Goal: Information Seeking & Learning: Learn about a topic

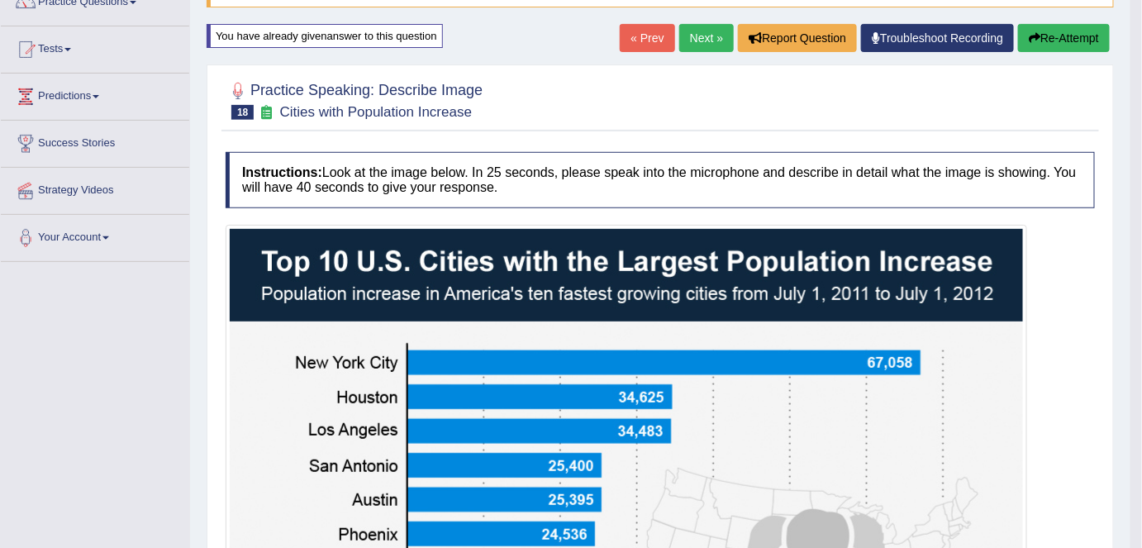
scroll to position [132, 0]
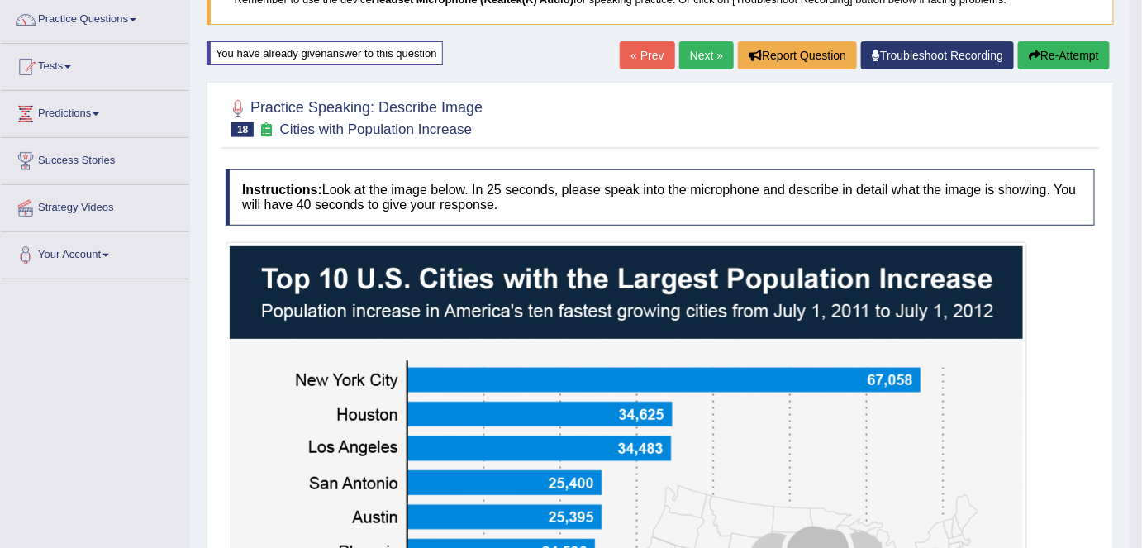
click at [1061, 48] on button "Re-Attempt" at bounding box center [1064, 55] width 92 height 28
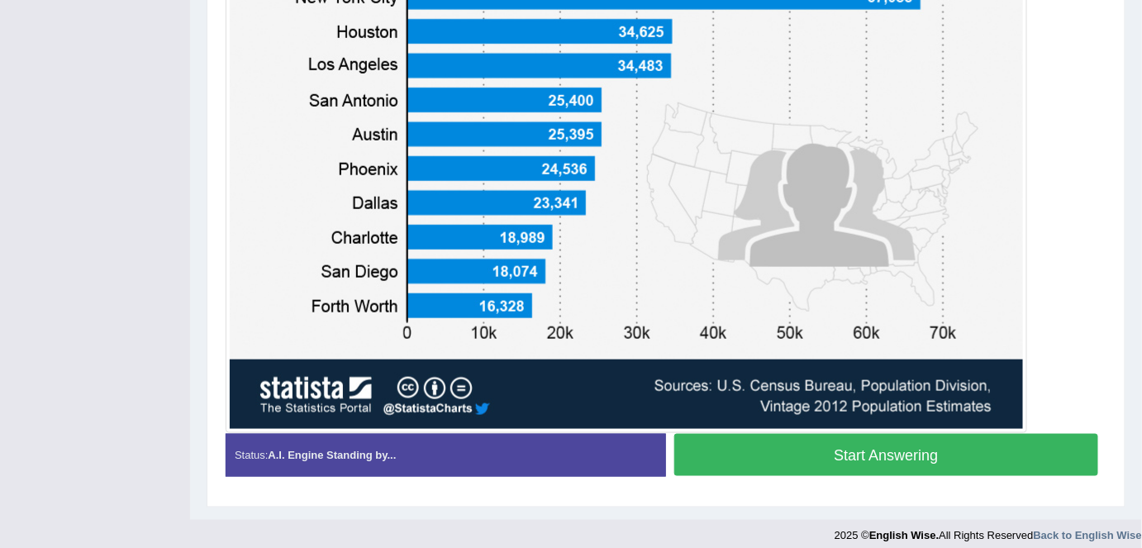
scroll to position [527, 0]
click at [889, 455] on button "Start Answering" at bounding box center [886, 455] width 424 height 42
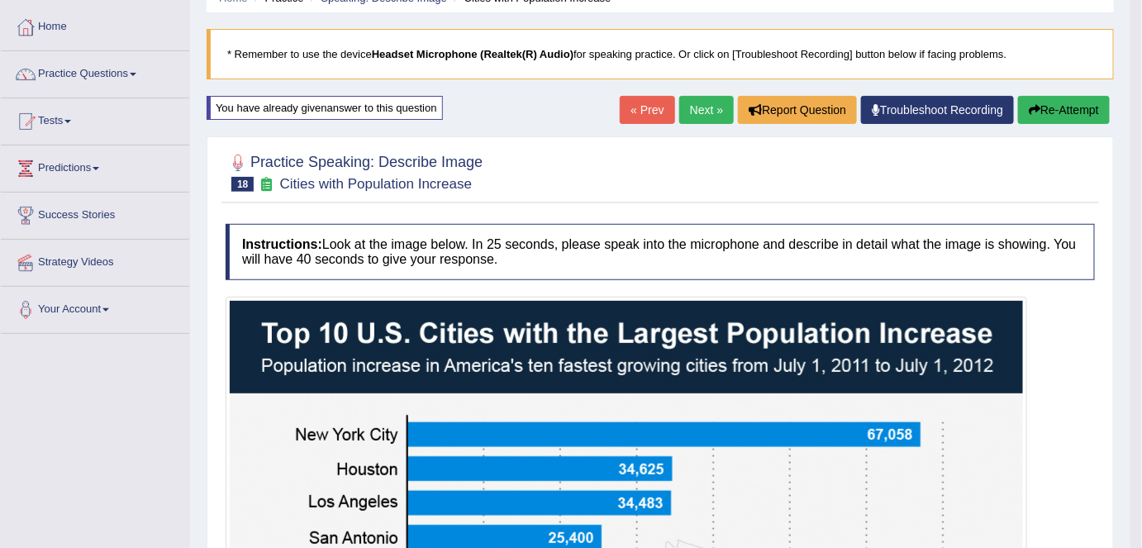
scroll to position [68, 0]
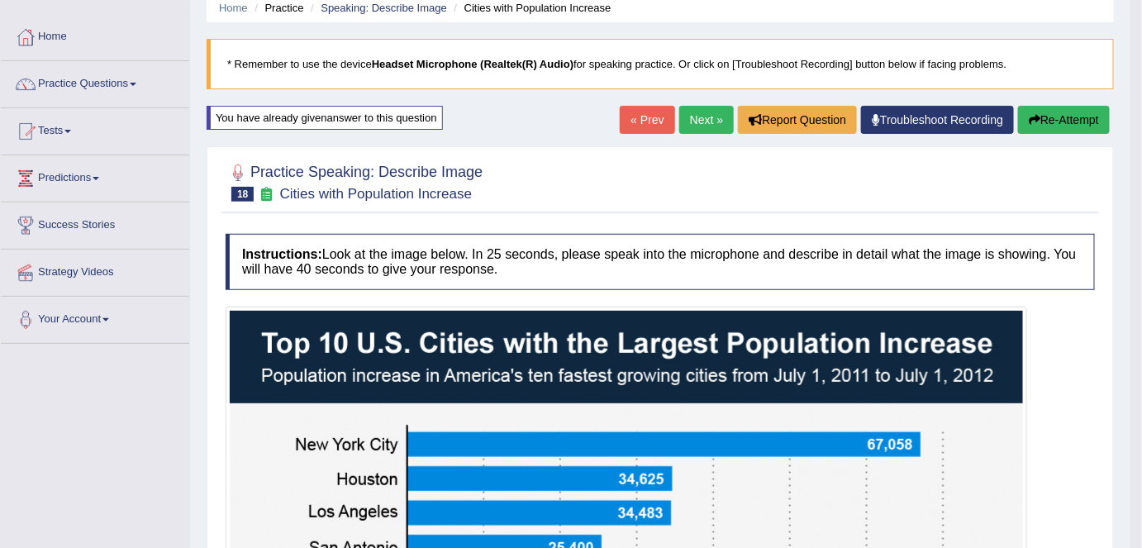
click at [1066, 125] on button "Re-Attempt" at bounding box center [1064, 120] width 92 height 28
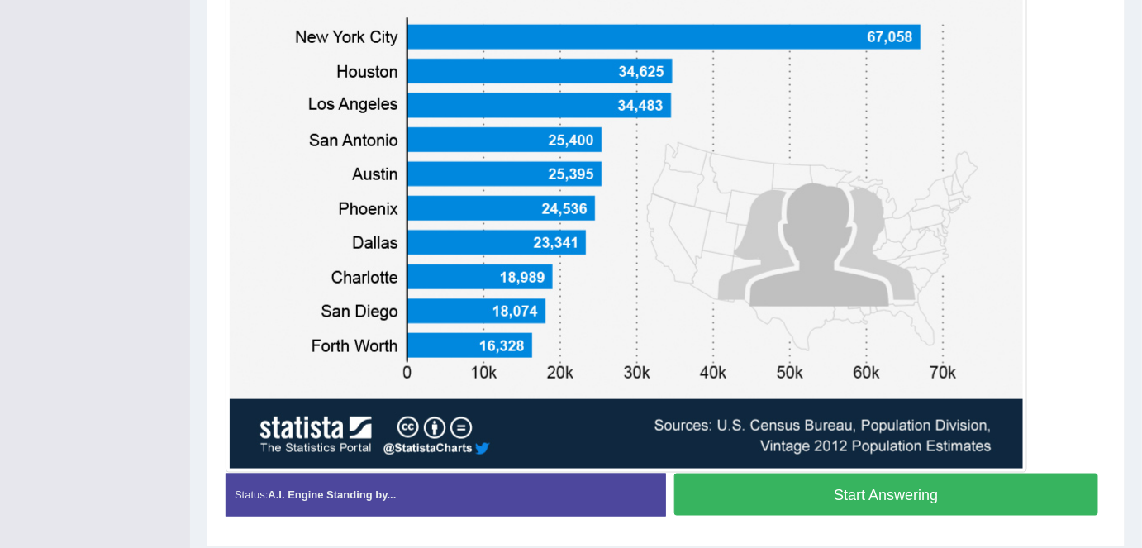
scroll to position [536, 0]
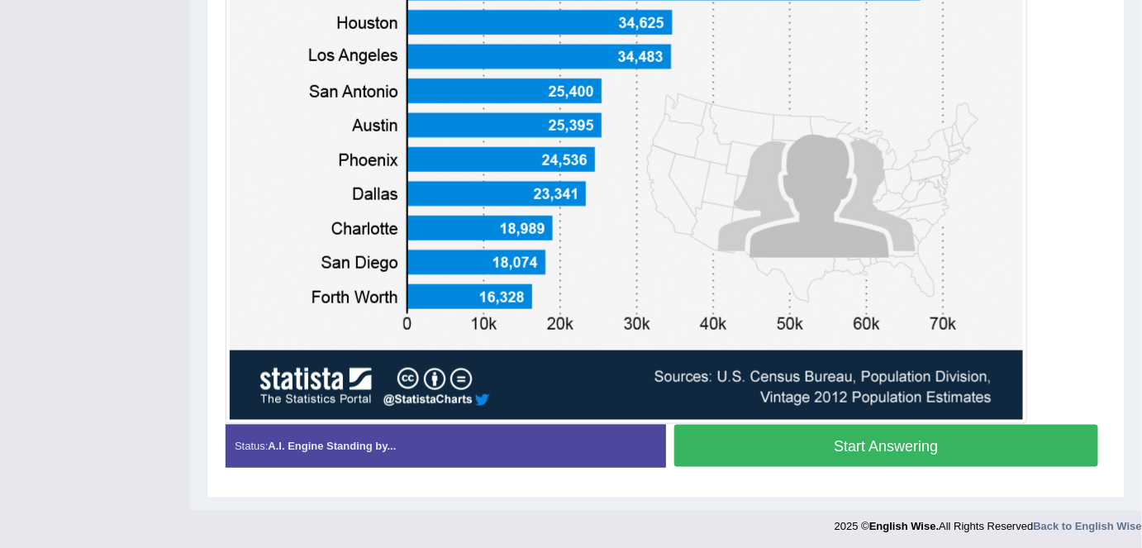
click at [916, 451] on button "Start Answering" at bounding box center [886, 446] width 424 height 42
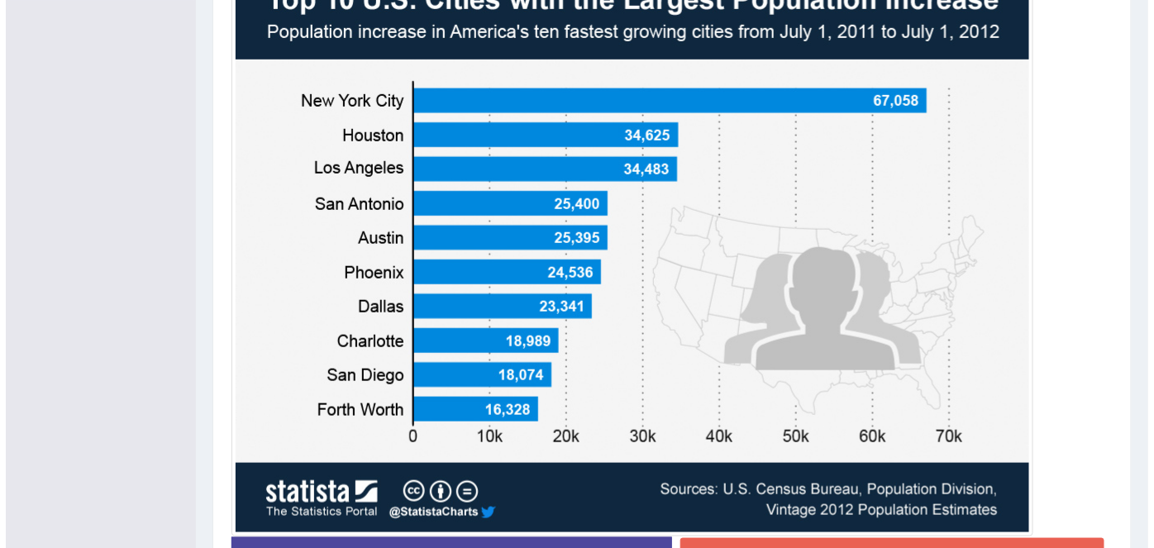
scroll to position [540, 0]
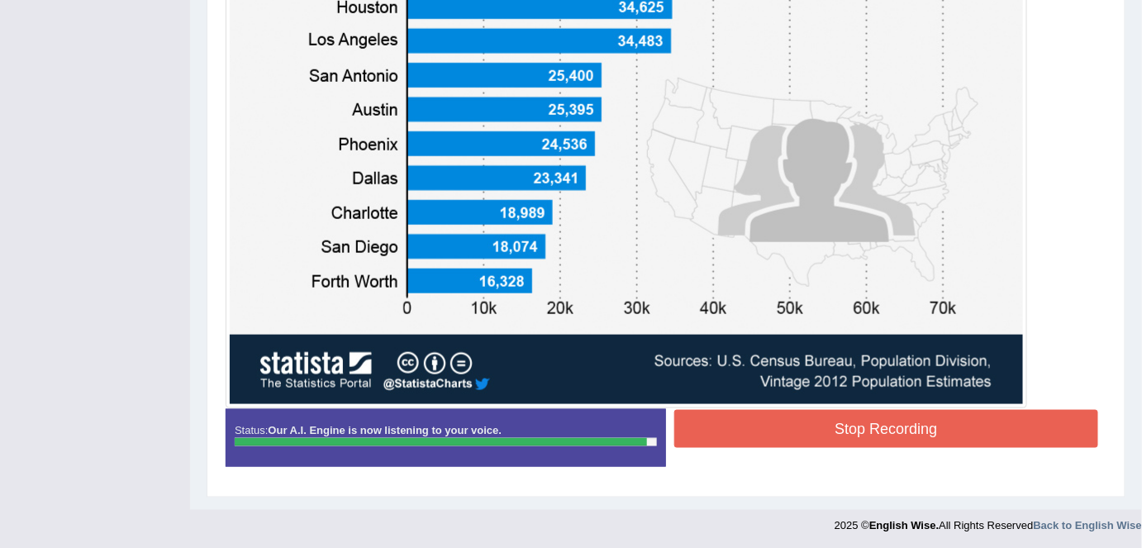
click at [894, 436] on button "Stop Recording" at bounding box center [886, 429] width 424 height 38
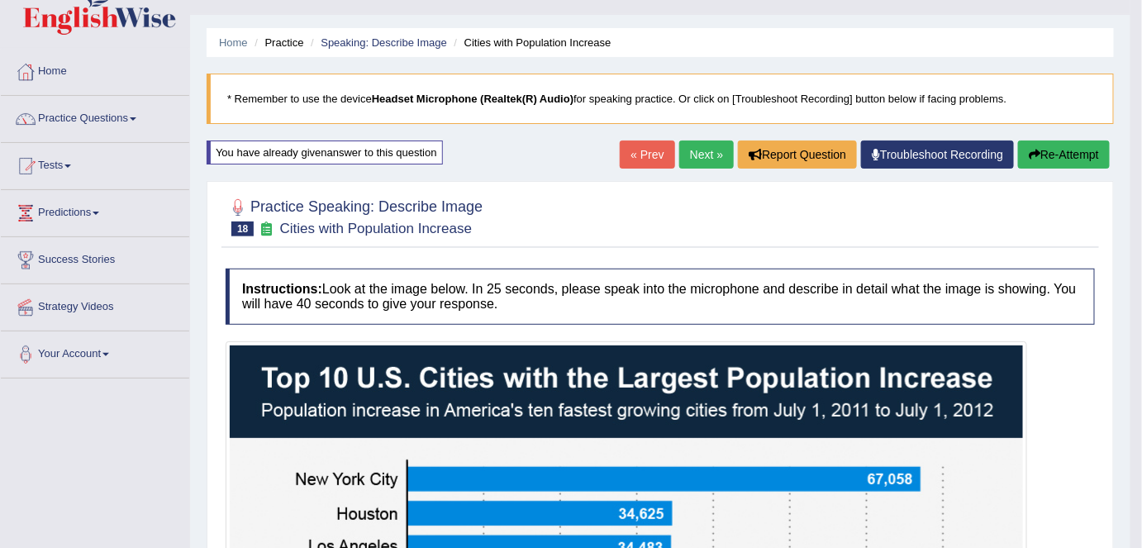
scroll to position [0, 0]
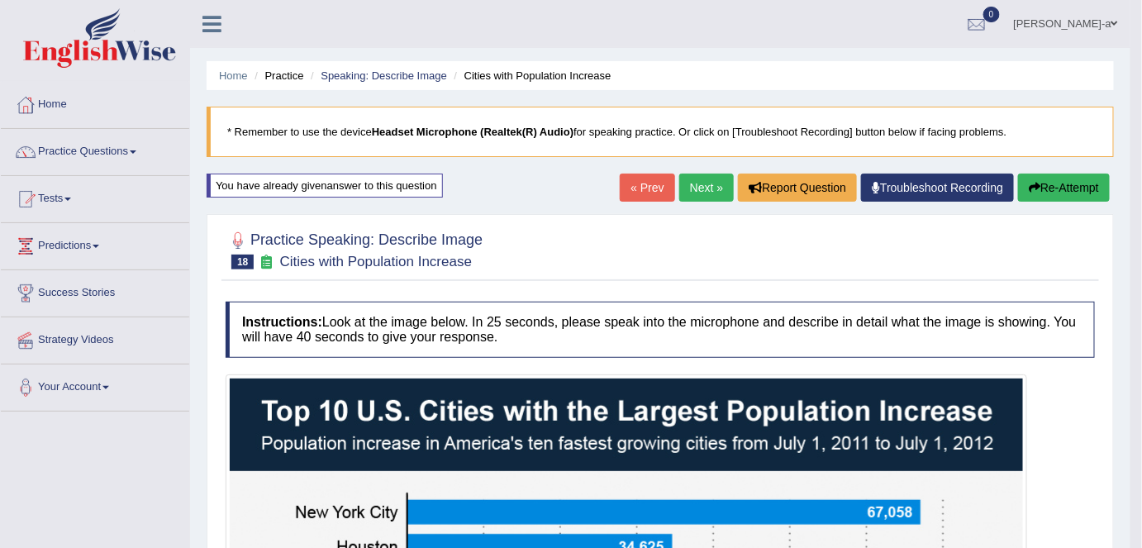
click at [1055, 188] on button "Re-Attempt" at bounding box center [1064, 188] width 92 height 28
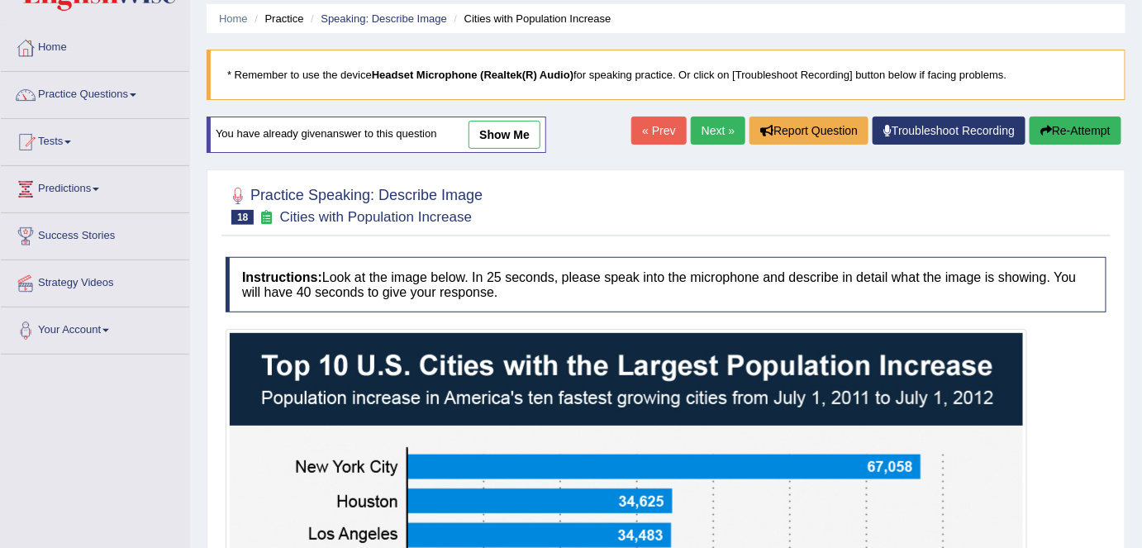
scroll to position [15, 0]
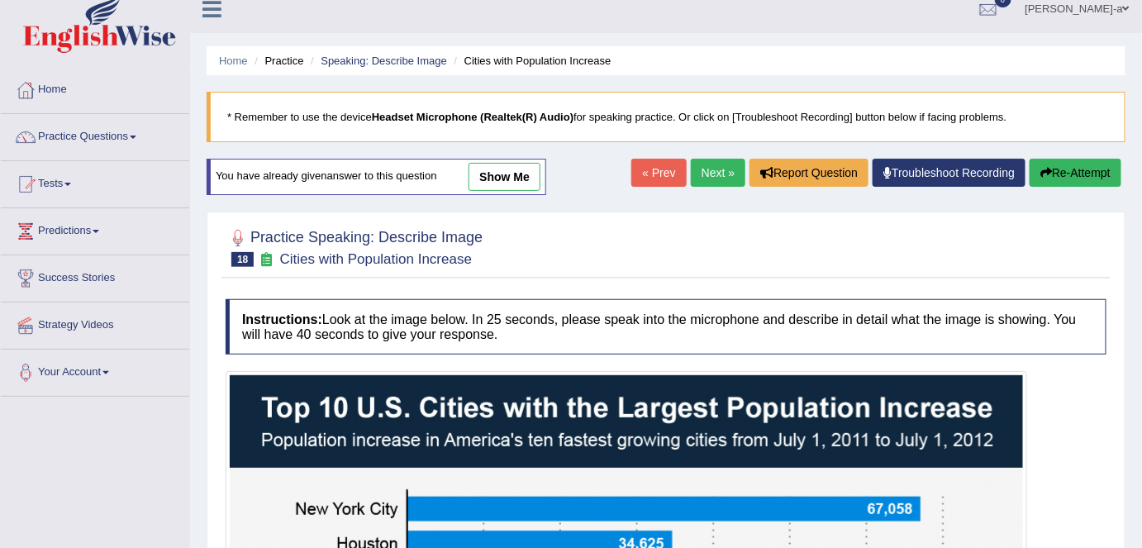
click at [1054, 172] on button "Re-Attempt" at bounding box center [1076, 173] width 92 height 28
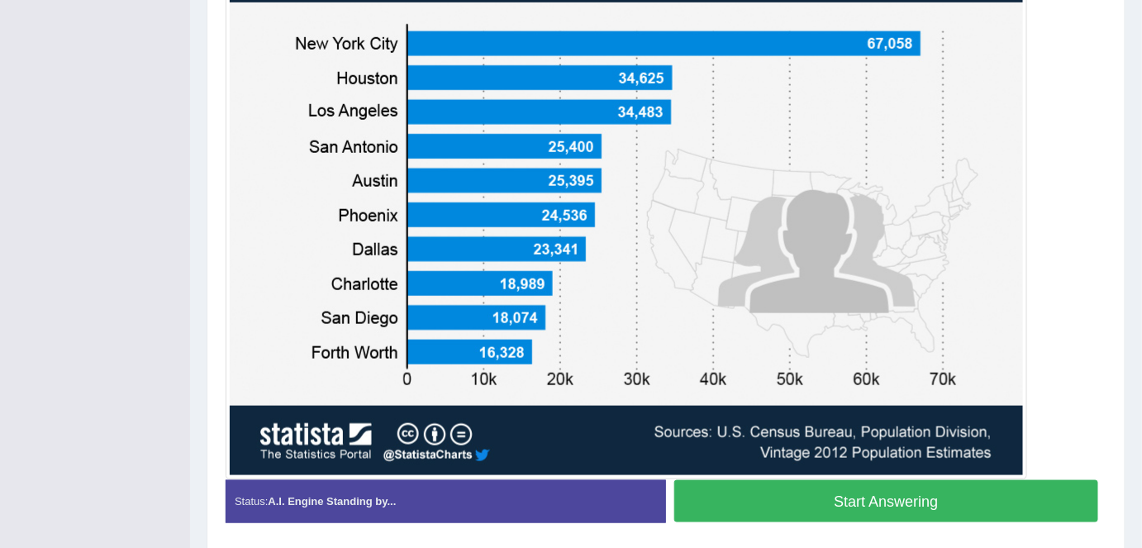
scroll to position [536, 0]
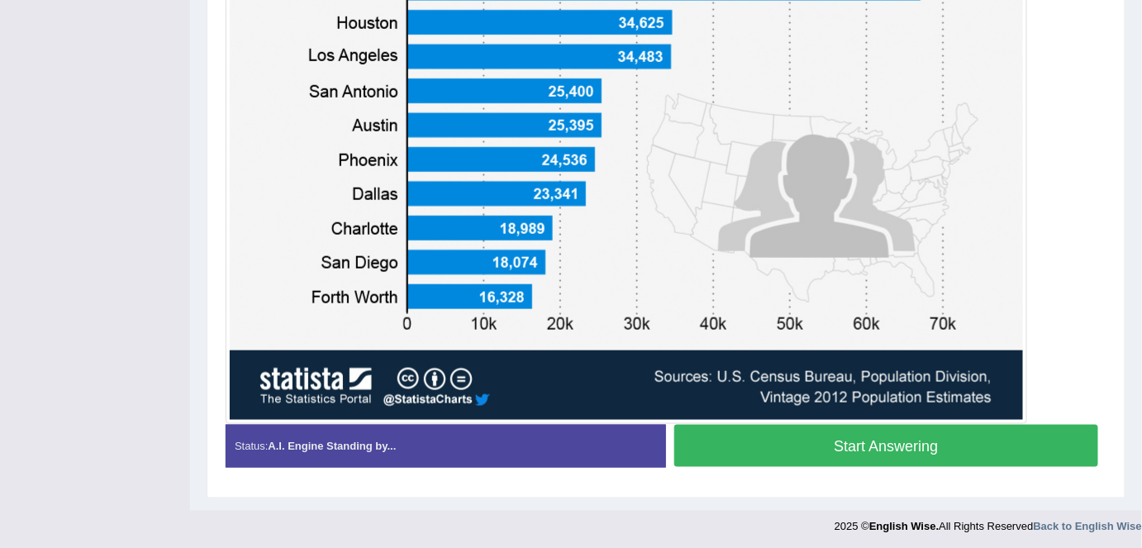
click at [890, 449] on button "Start Answering" at bounding box center [886, 446] width 424 height 42
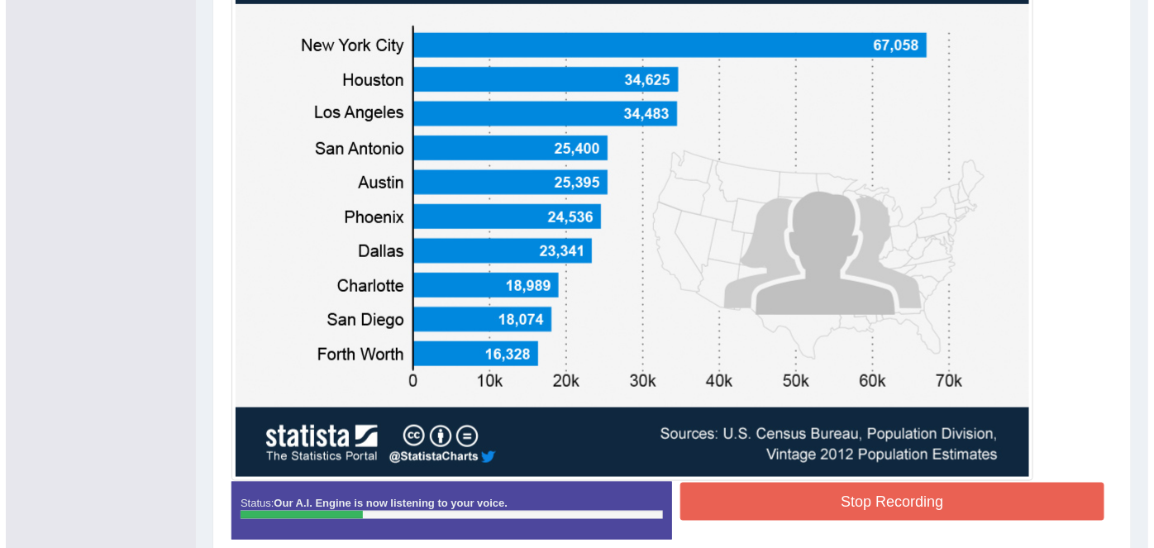
scroll to position [455, 0]
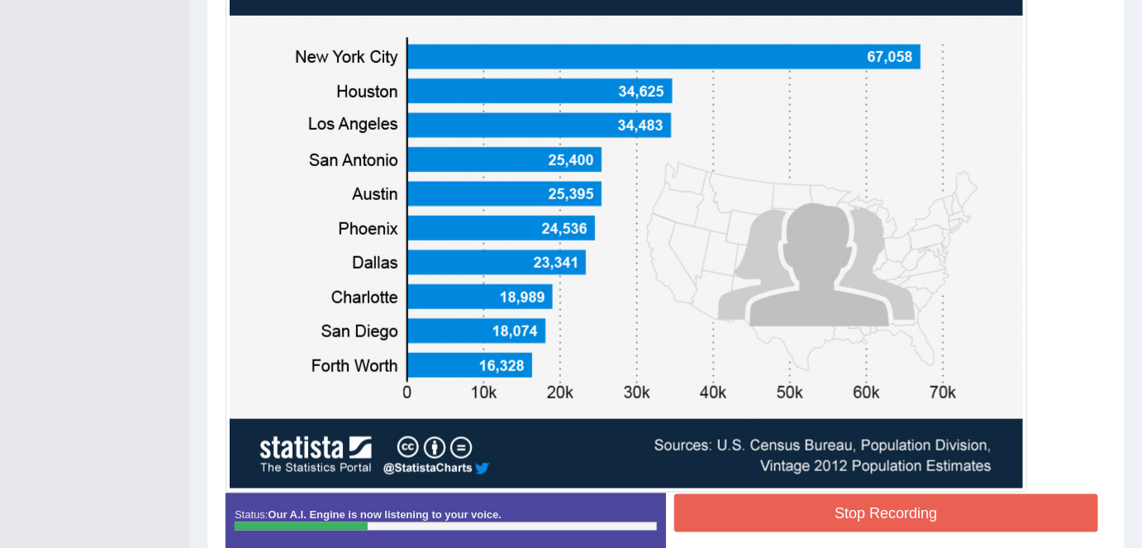
click at [932, 494] on button "Stop Recording" at bounding box center [886, 513] width 424 height 38
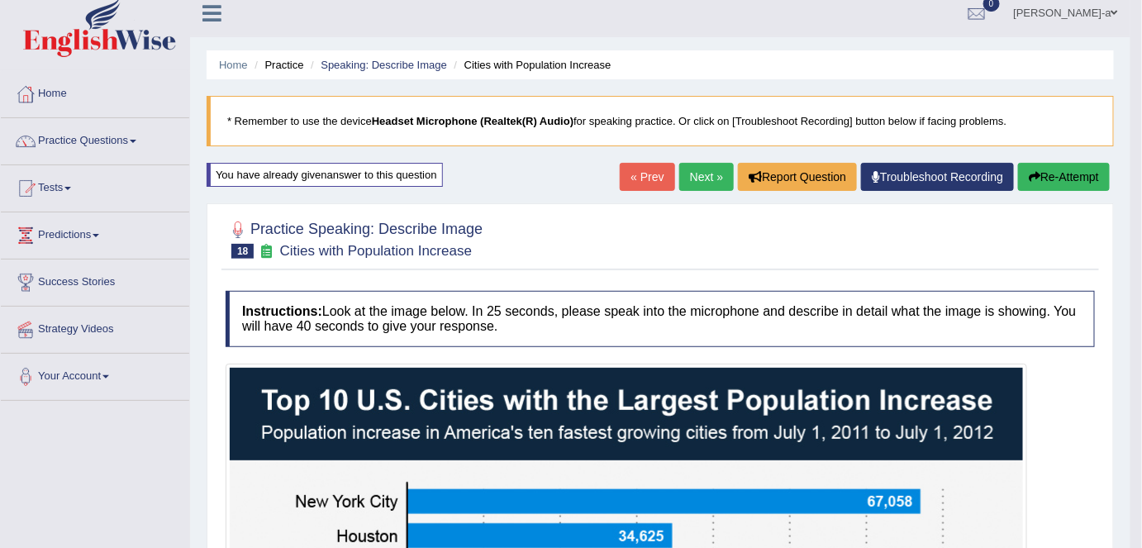
scroll to position [0, 0]
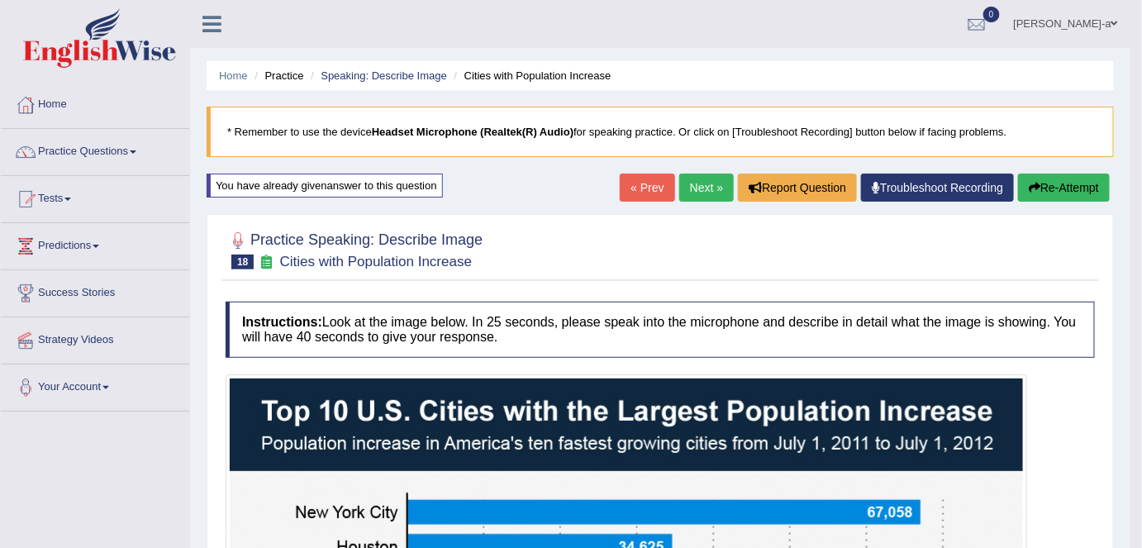
click at [1065, 188] on button "Re-Attempt" at bounding box center [1064, 188] width 92 height 28
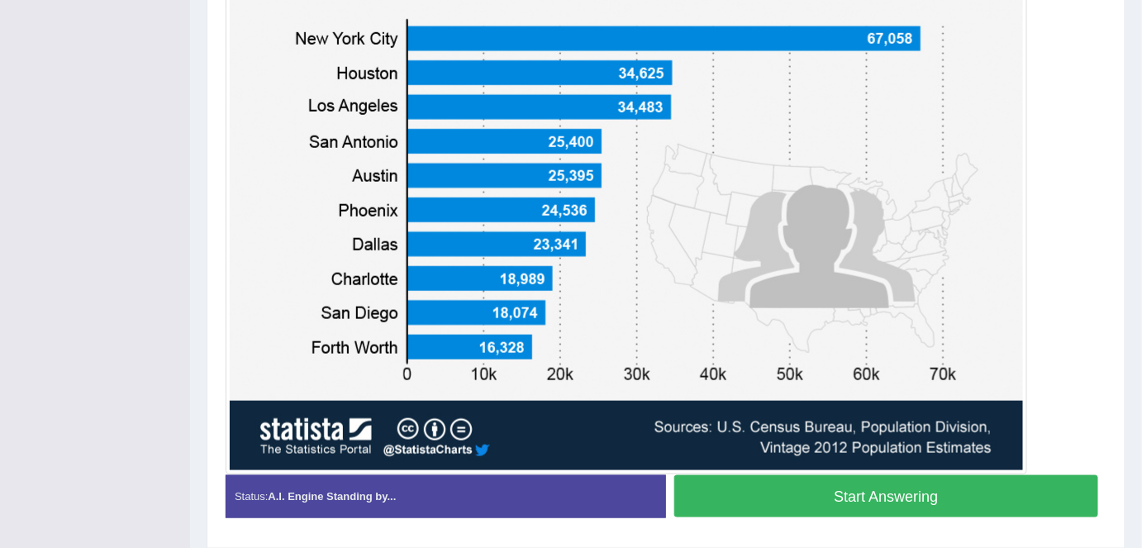
scroll to position [476, 0]
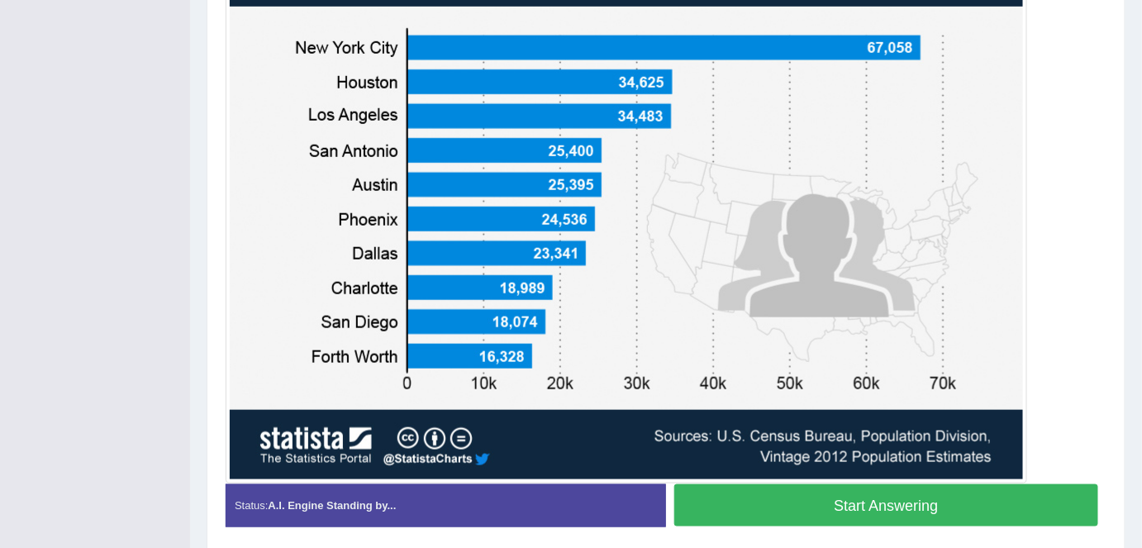
click at [883, 502] on button "Start Answering" at bounding box center [886, 505] width 424 height 42
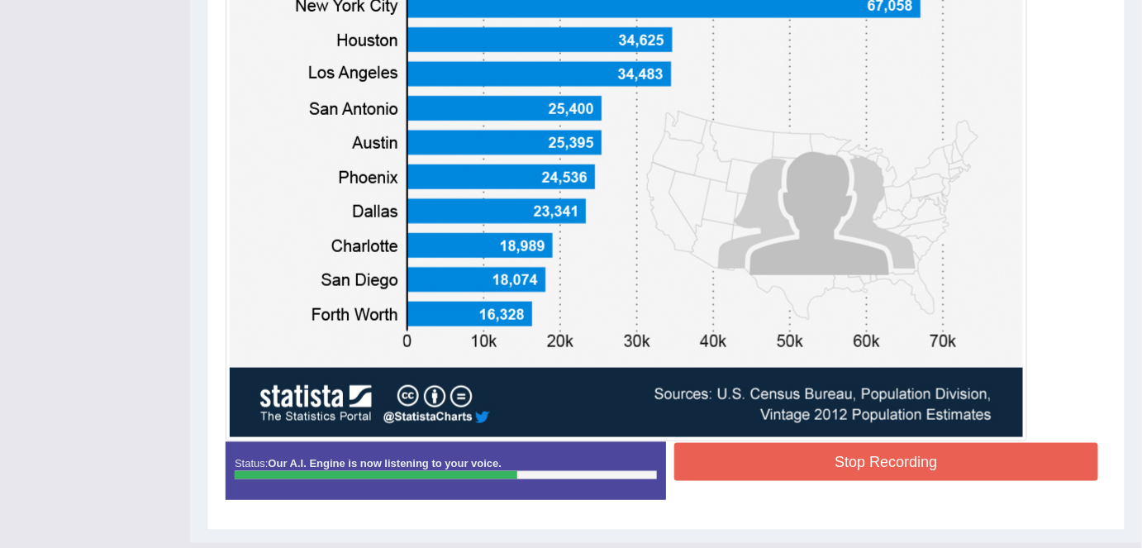
scroll to position [540, 0]
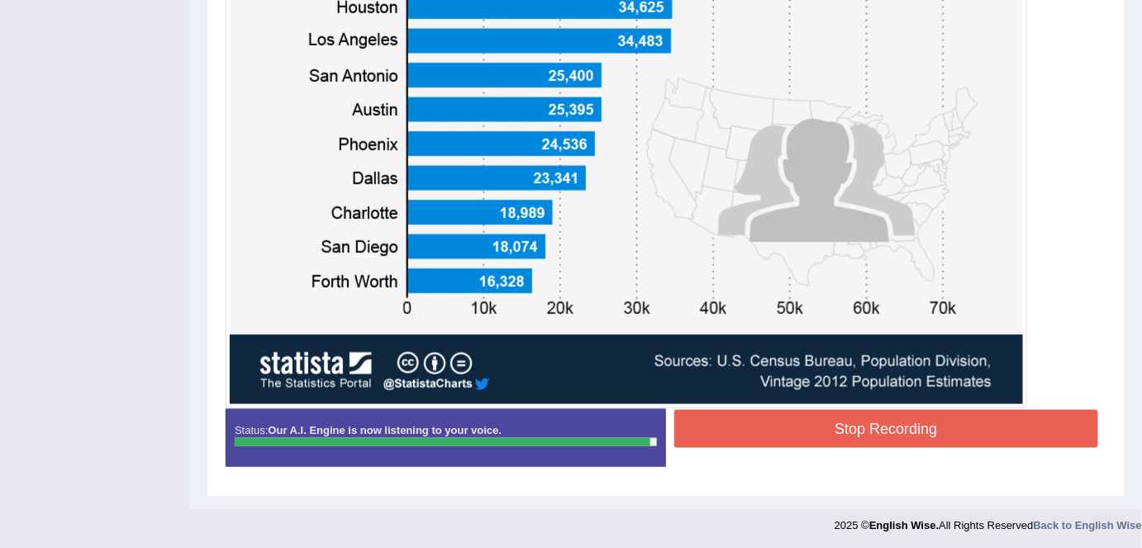
click at [894, 430] on button "Stop Recording" at bounding box center [886, 429] width 424 height 38
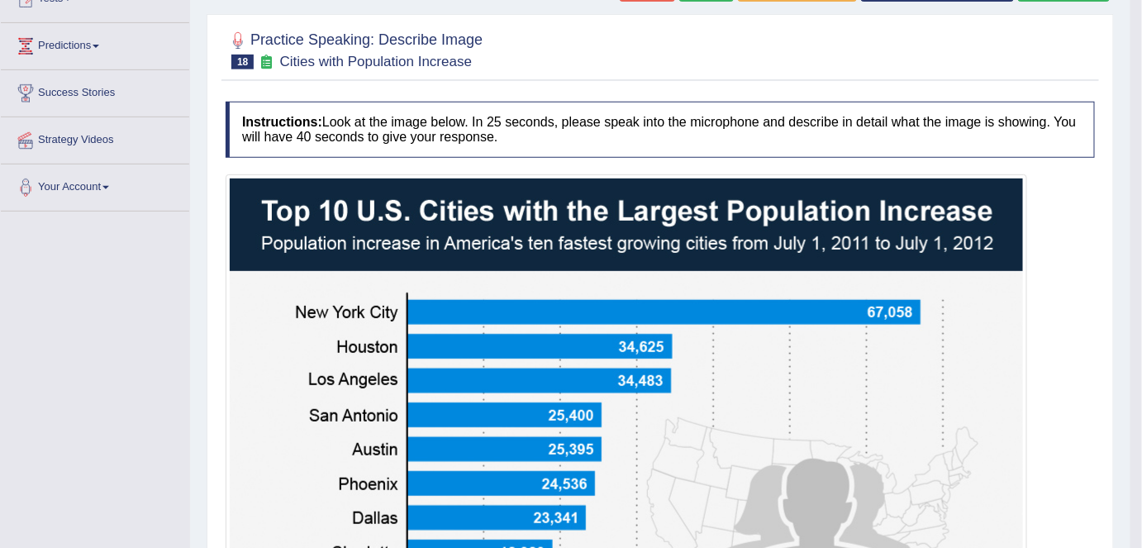
scroll to position [0, 0]
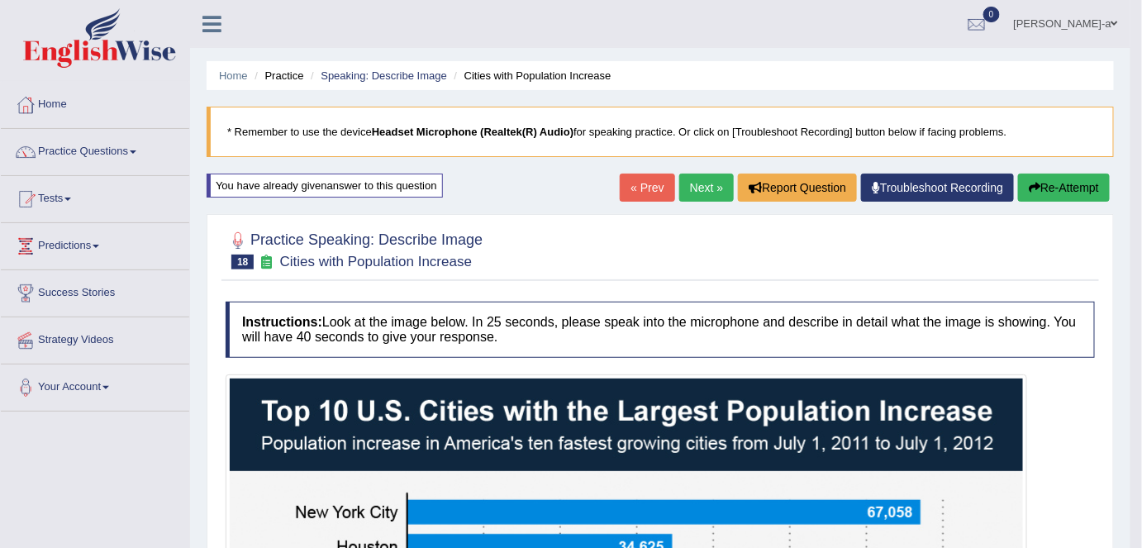
click at [1058, 184] on button "Re-Attempt" at bounding box center [1064, 188] width 92 height 28
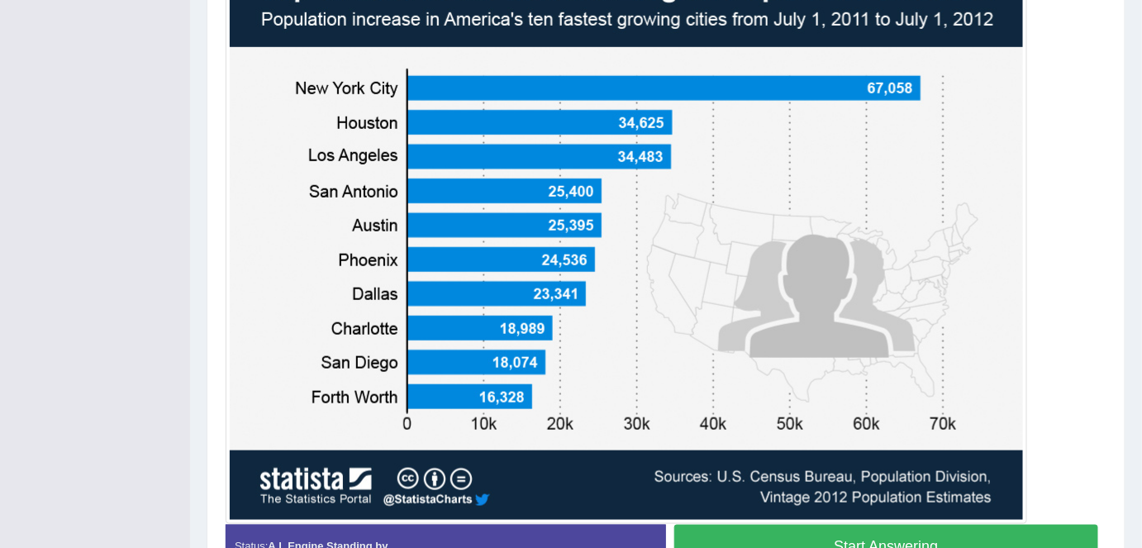
scroll to position [536, 0]
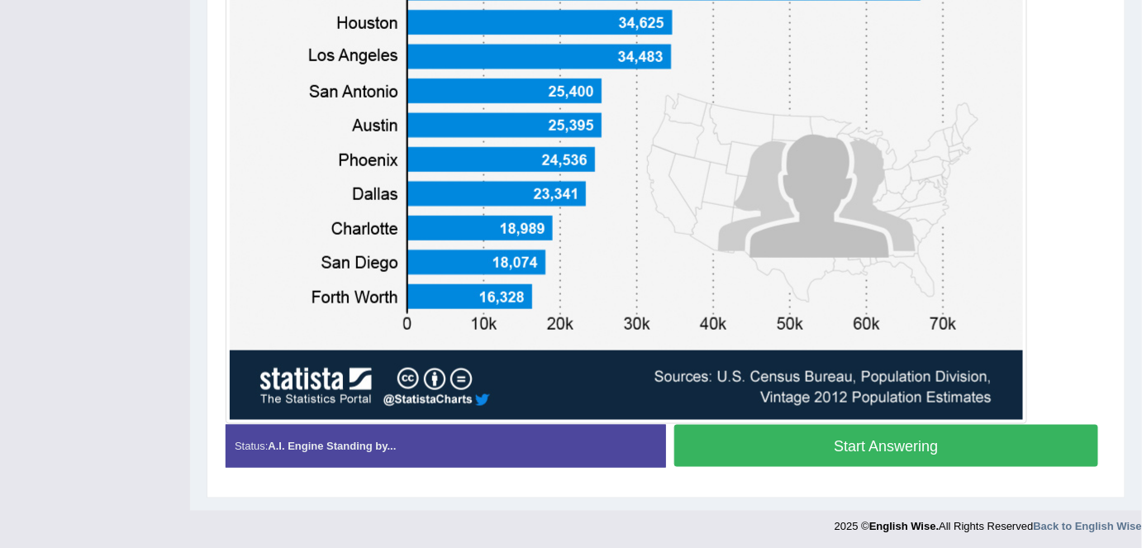
click at [885, 442] on button "Start Answering" at bounding box center [886, 446] width 424 height 42
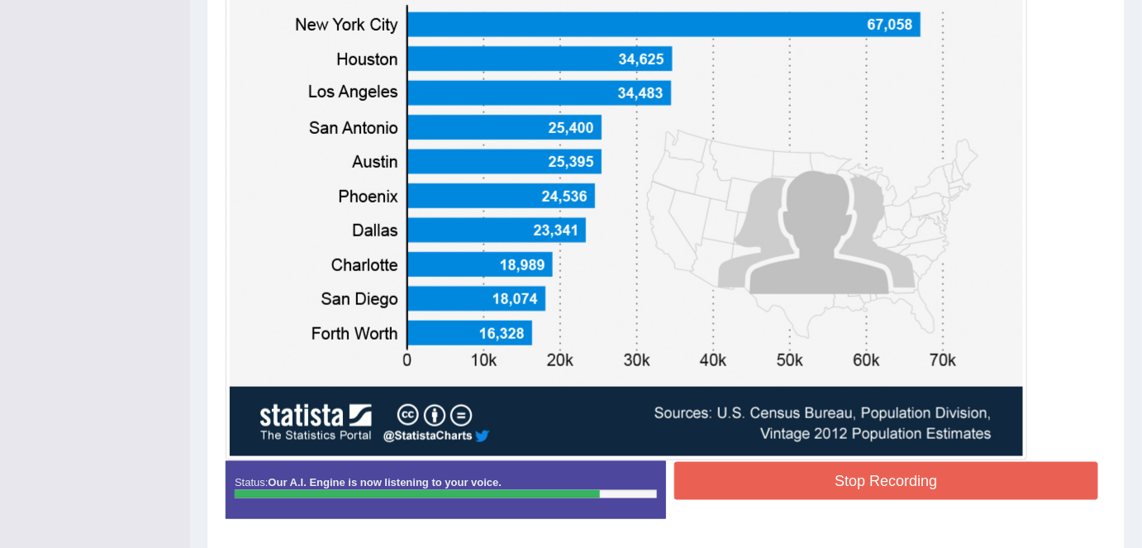
scroll to position [540, 0]
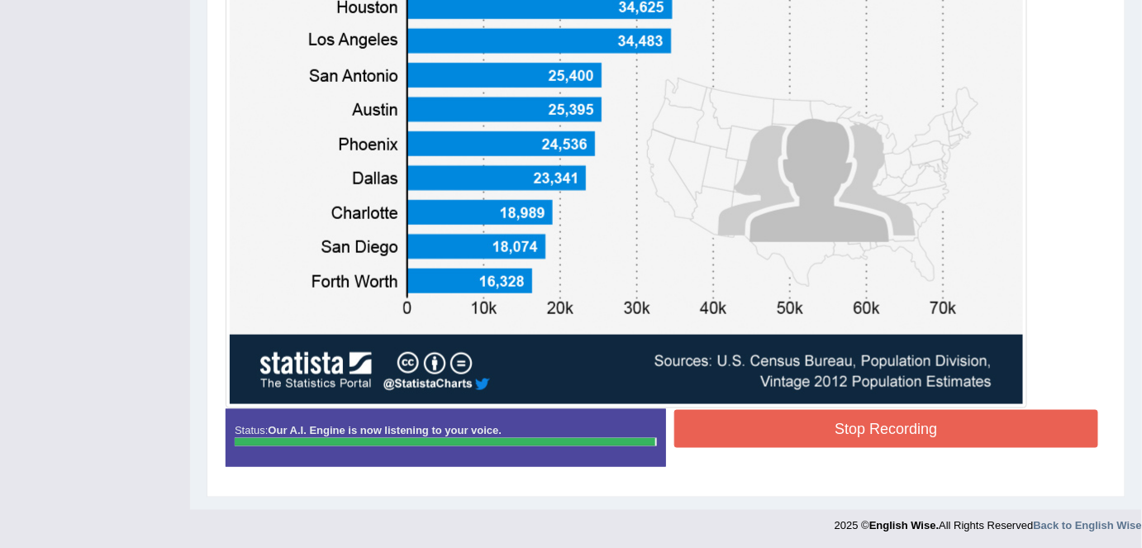
click at [873, 422] on button "Stop Recording" at bounding box center [886, 429] width 424 height 38
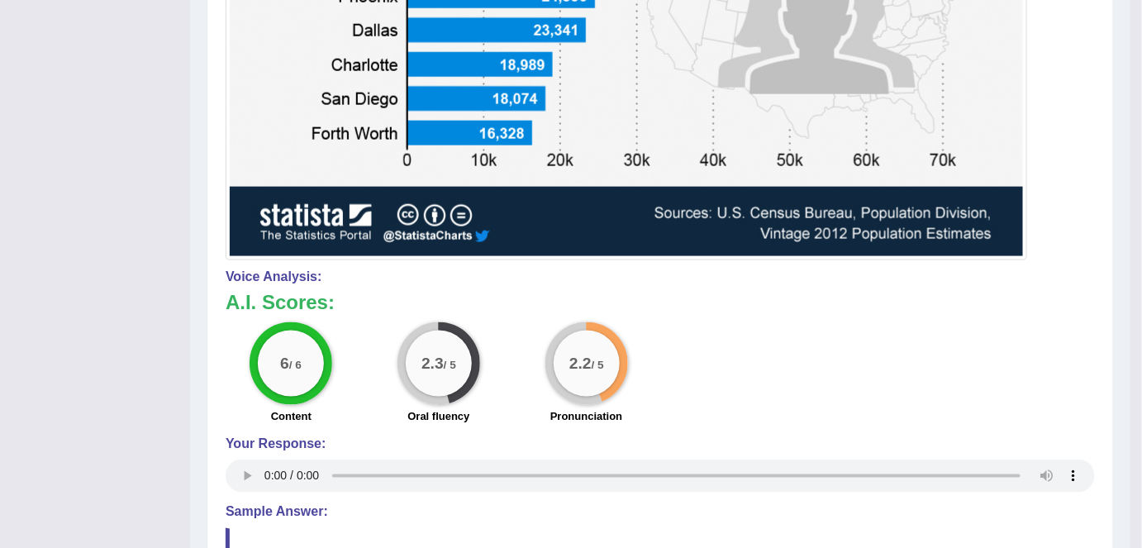
scroll to position [688, 0]
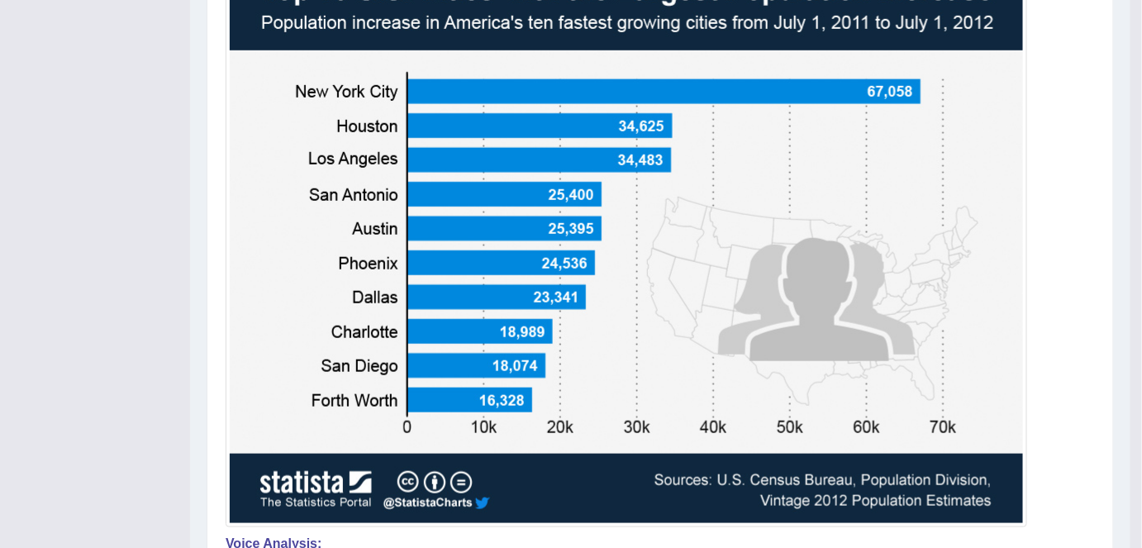
click at [883, 210] on img at bounding box center [627, 240] width 794 height 565
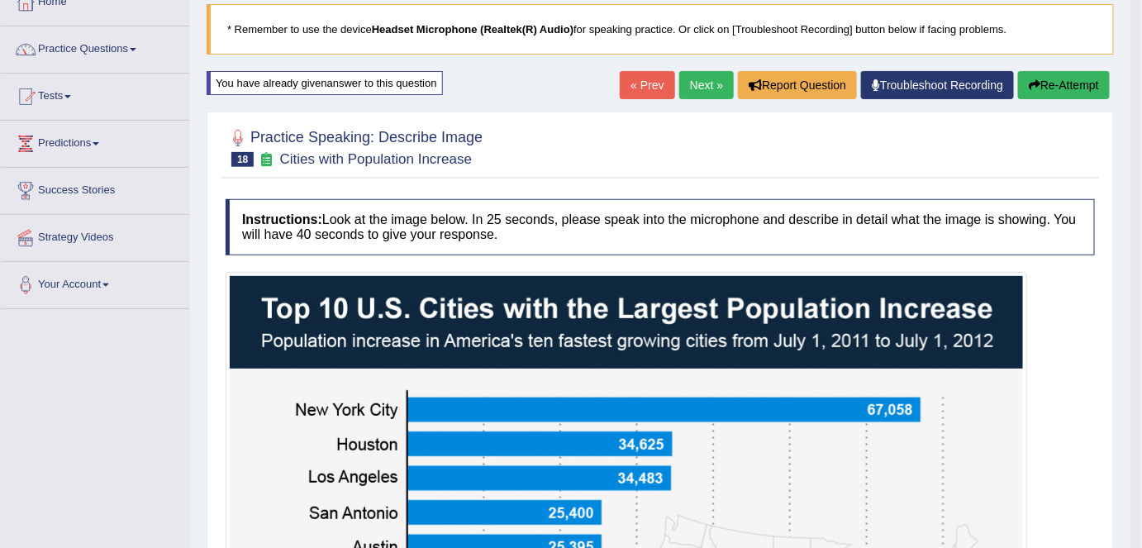
scroll to position [102, 0]
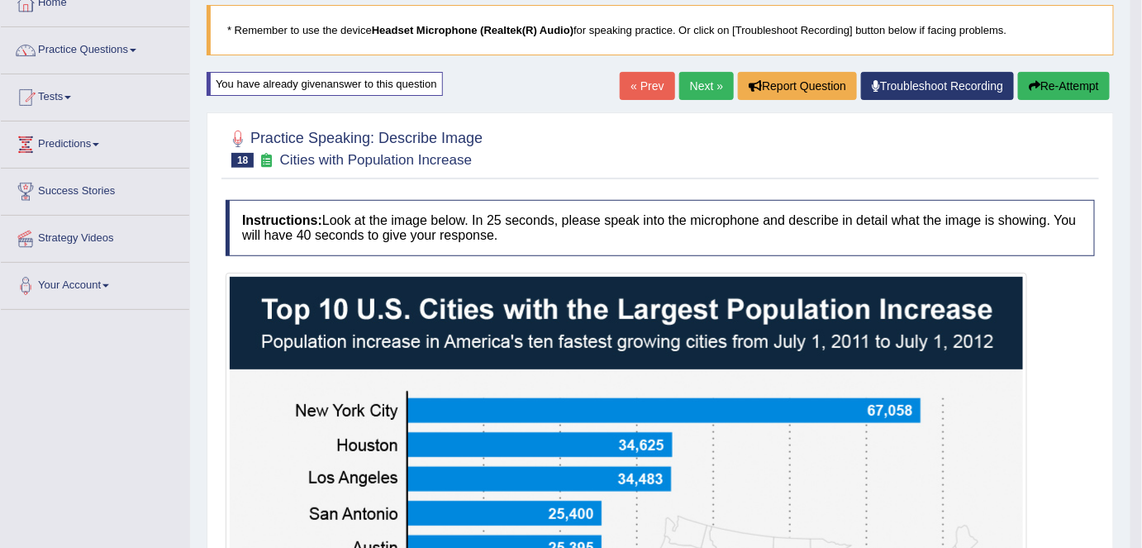
click at [1051, 86] on button "Re-Attempt" at bounding box center [1064, 86] width 92 height 28
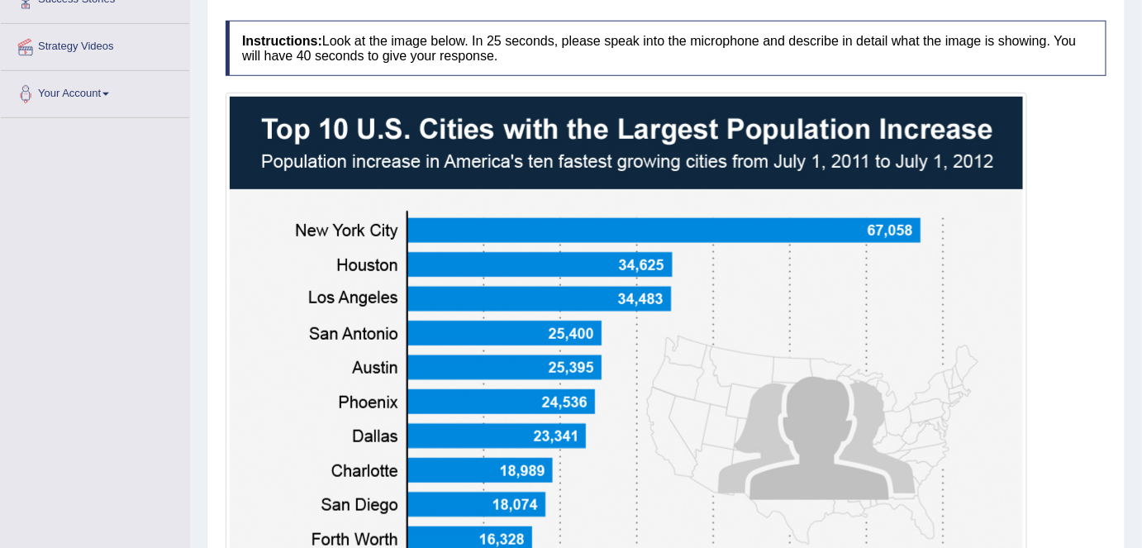
scroll to position [536, 0]
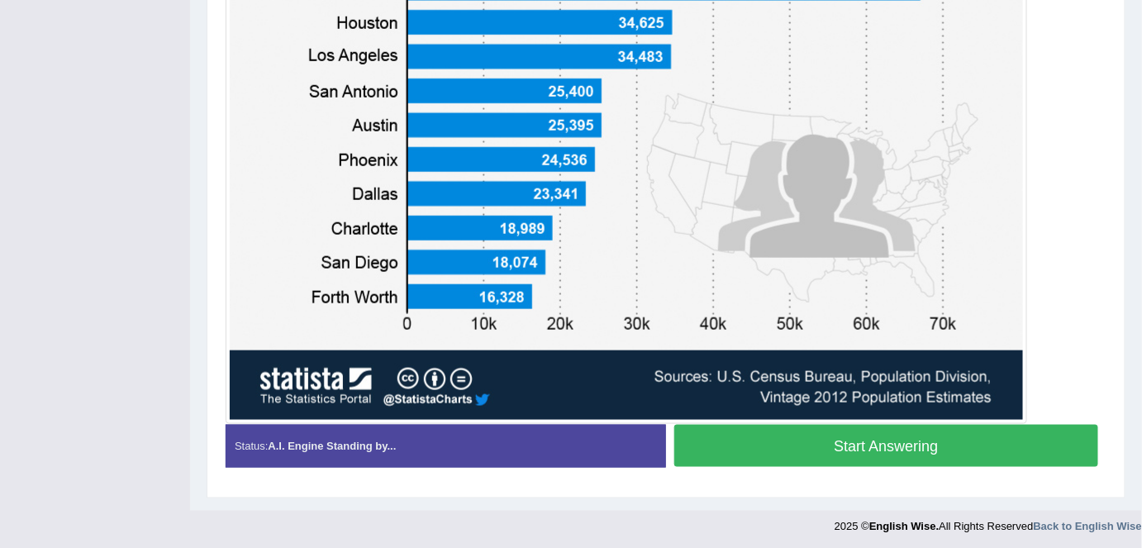
click at [813, 446] on button "Start Answering" at bounding box center [886, 446] width 424 height 42
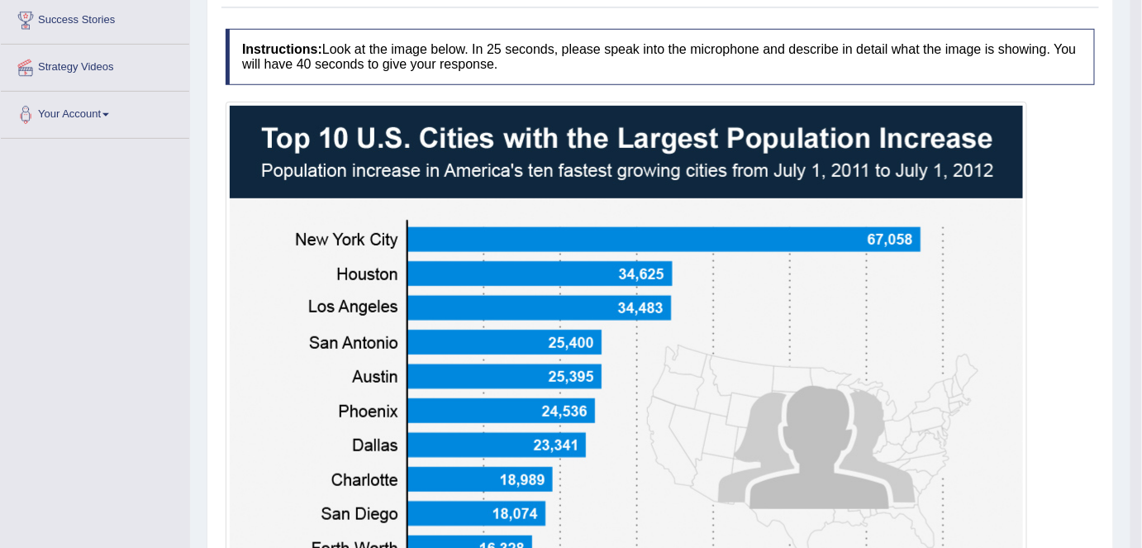
scroll to position [0, 0]
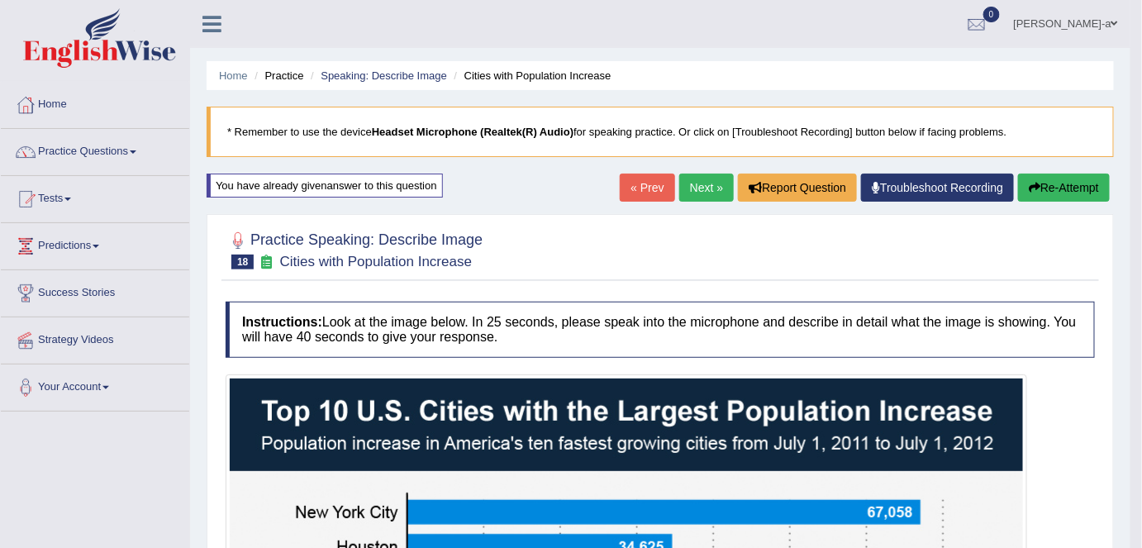
click at [1070, 188] on button "Re-Attempt" at bounding box center [1064, 188] width 92 height 28
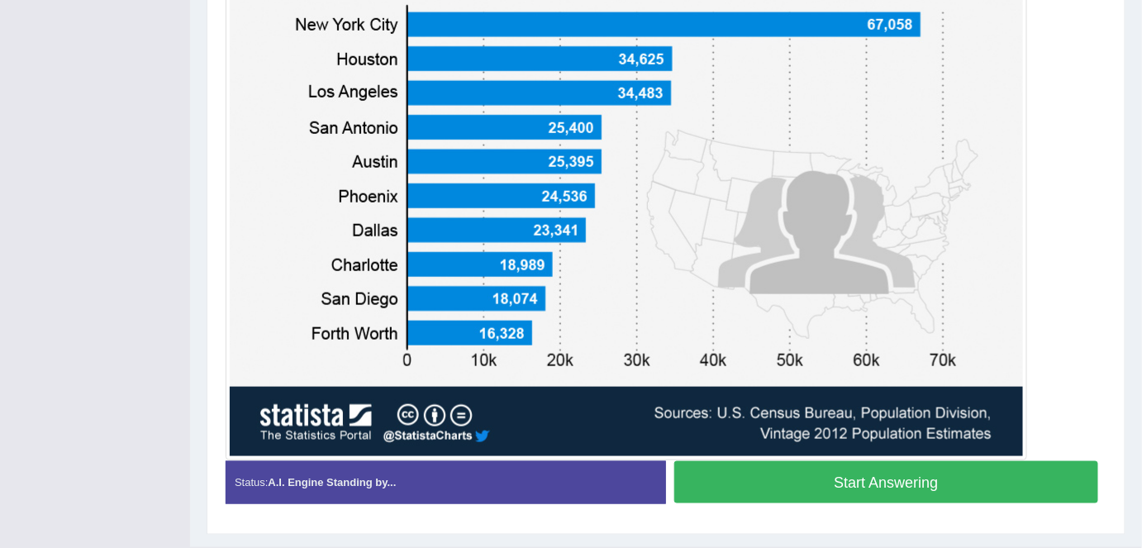
scroll to position [491, 0]
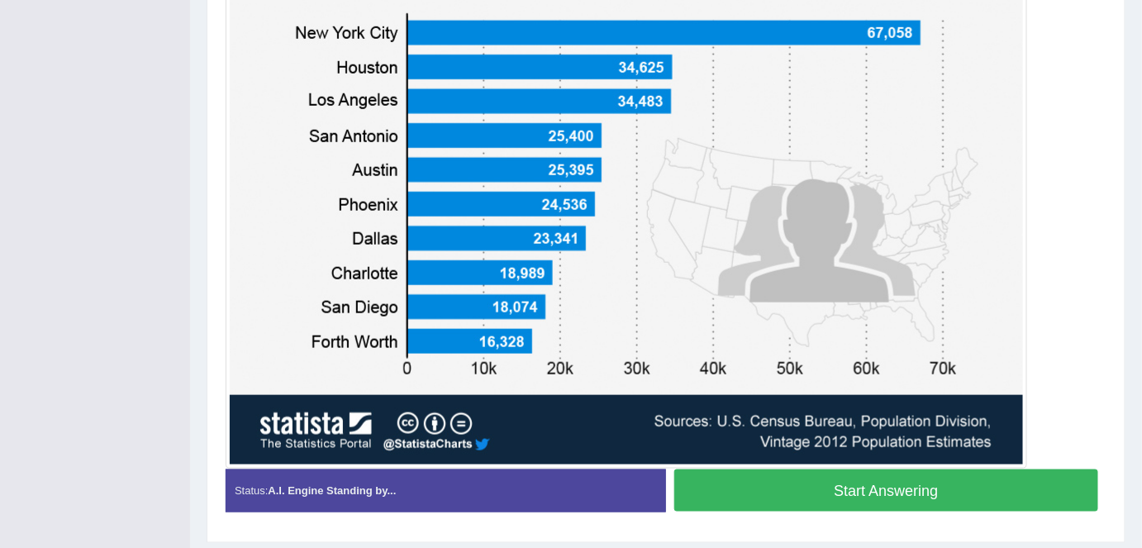
click at [972, 492] on button "Start Answering" at bounding box center [886, 491] width 424 height 42
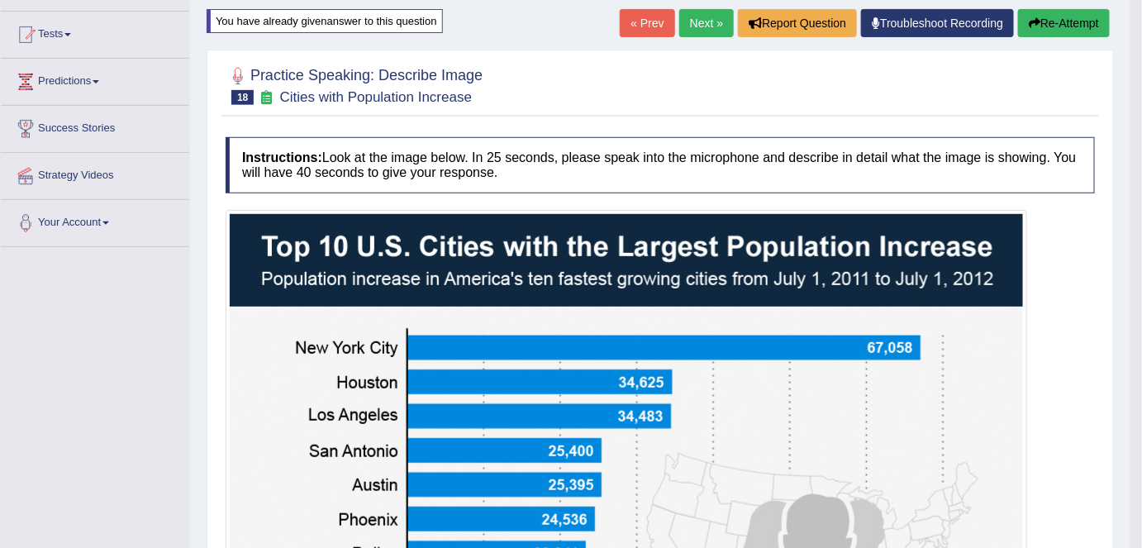
scroll to position [0, 0]
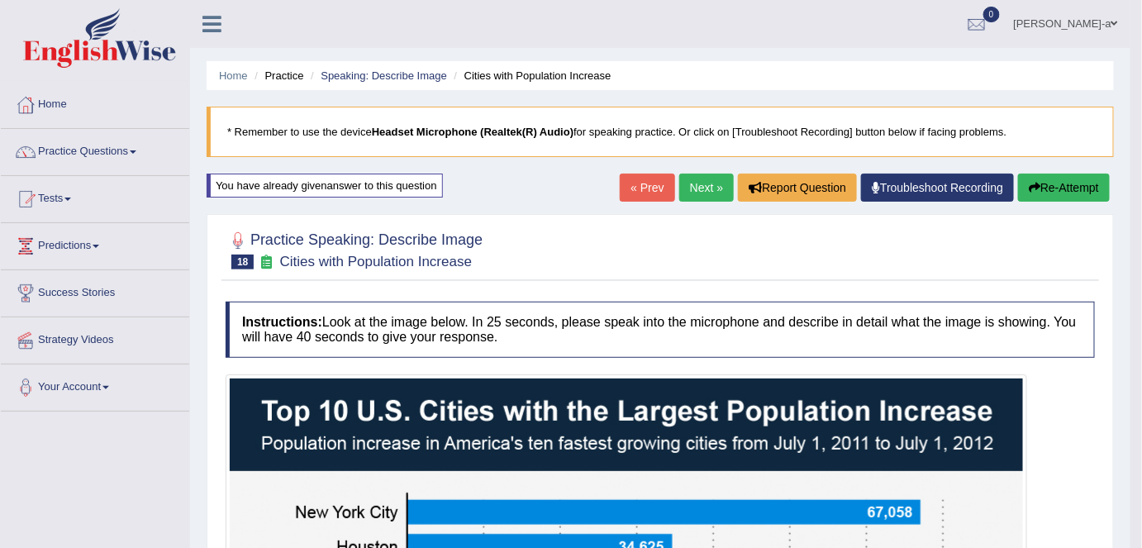
click at [1083, 188] on button "Re-Attempt" at bounding box center [1064, 188] width 92 height 28
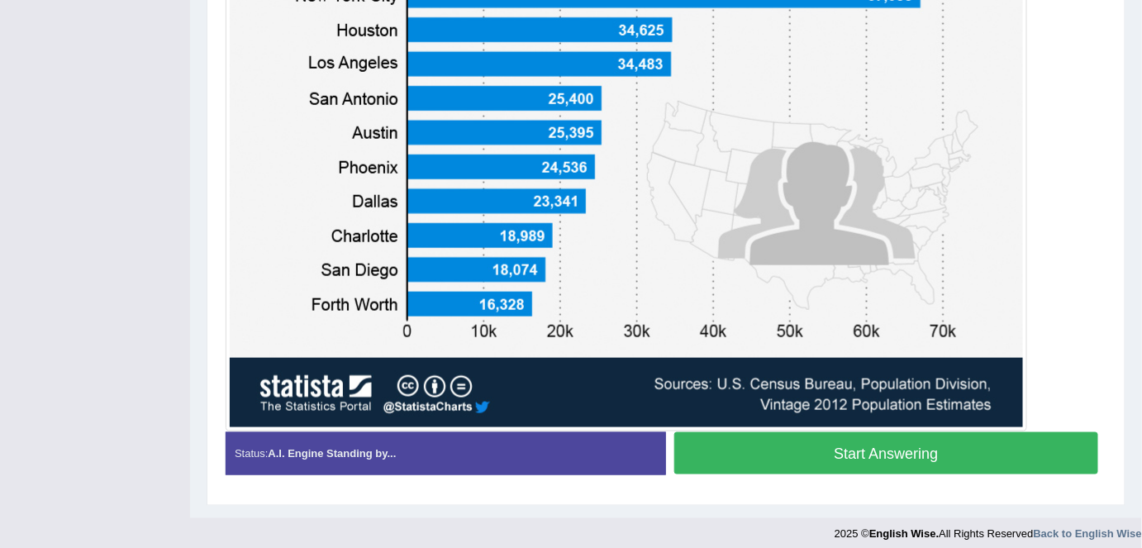
scroll to position [531, 0]
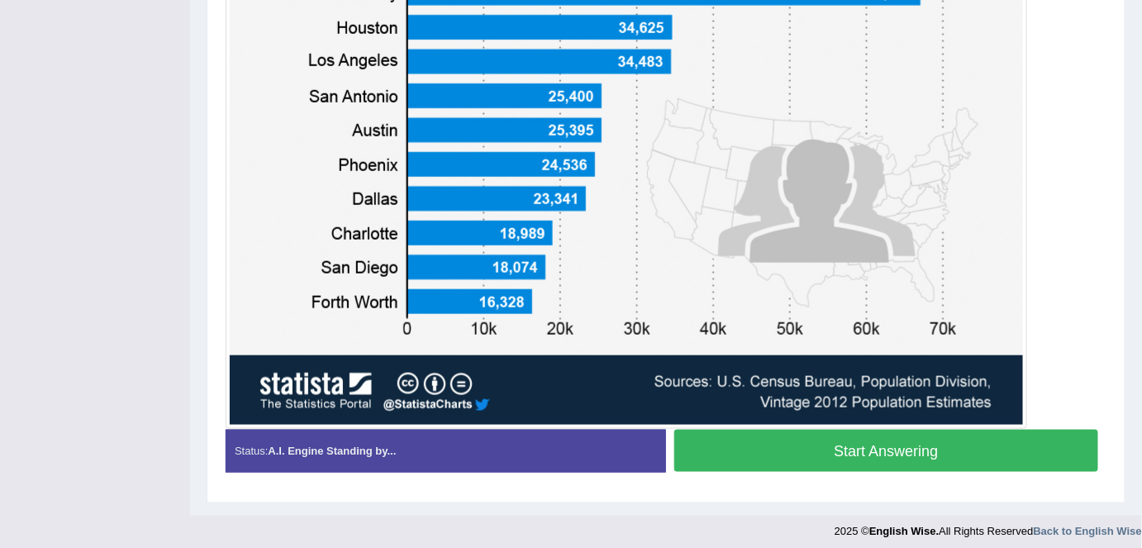
click at [897, 449] on button "Start Answering" at bounding box center [886, 451] width 424 height 42
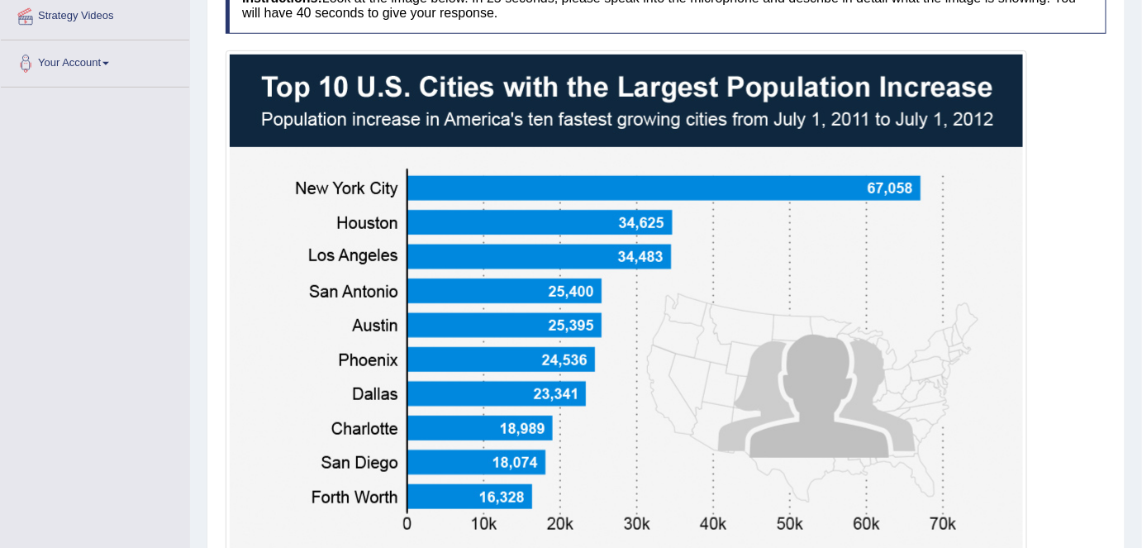
scroll to position [540, 0]
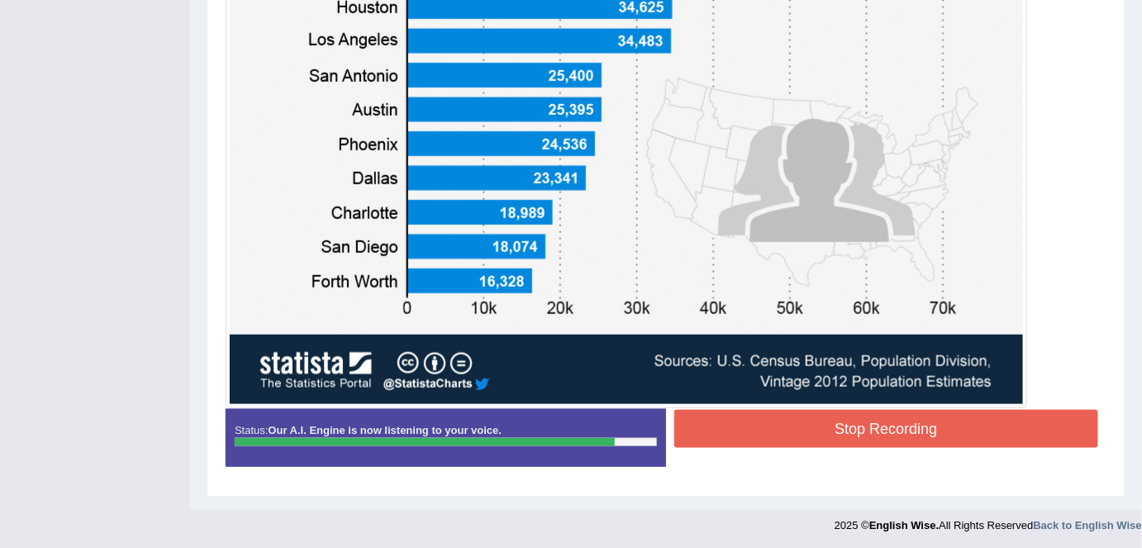
click at [939, 418] on button "Stop Recording" at bounding box center [886, 429] width 424 height 38
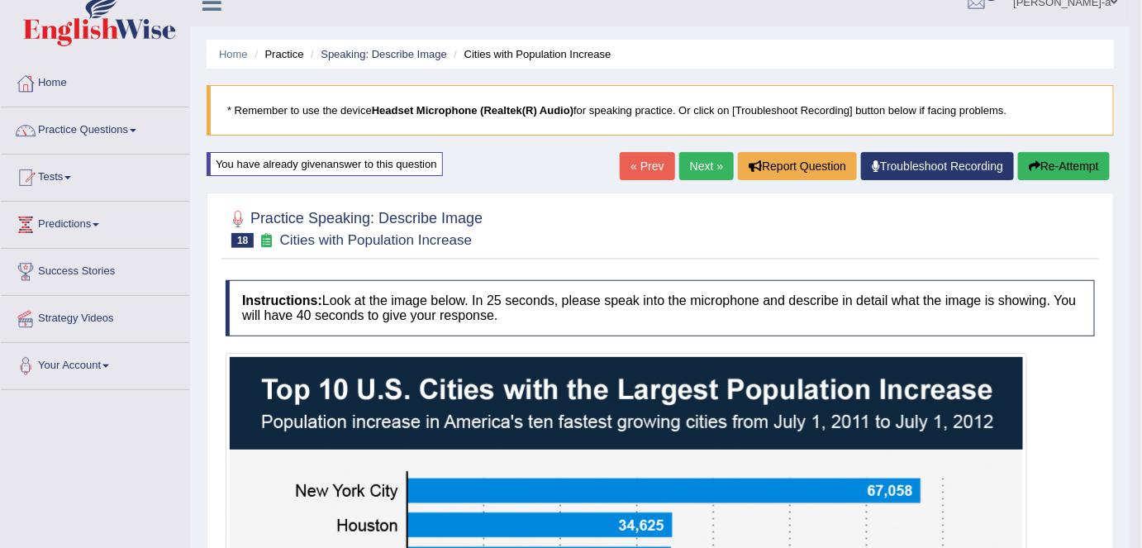
scroll to position [21, 0]
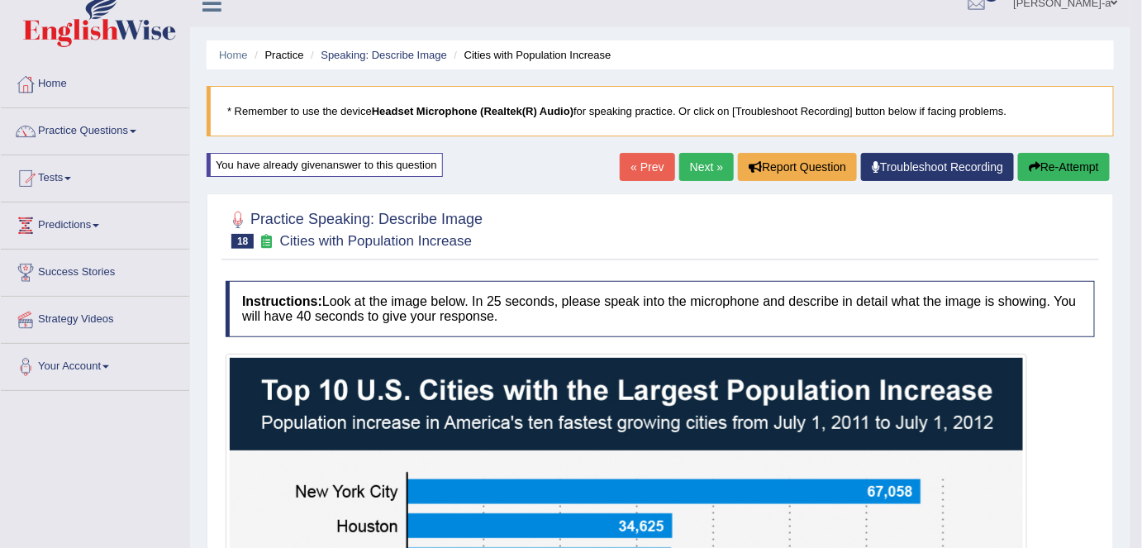
click at [1069, 167] on button "Re-Attempt" at bounding box center [1064, 167] width 92 height 28
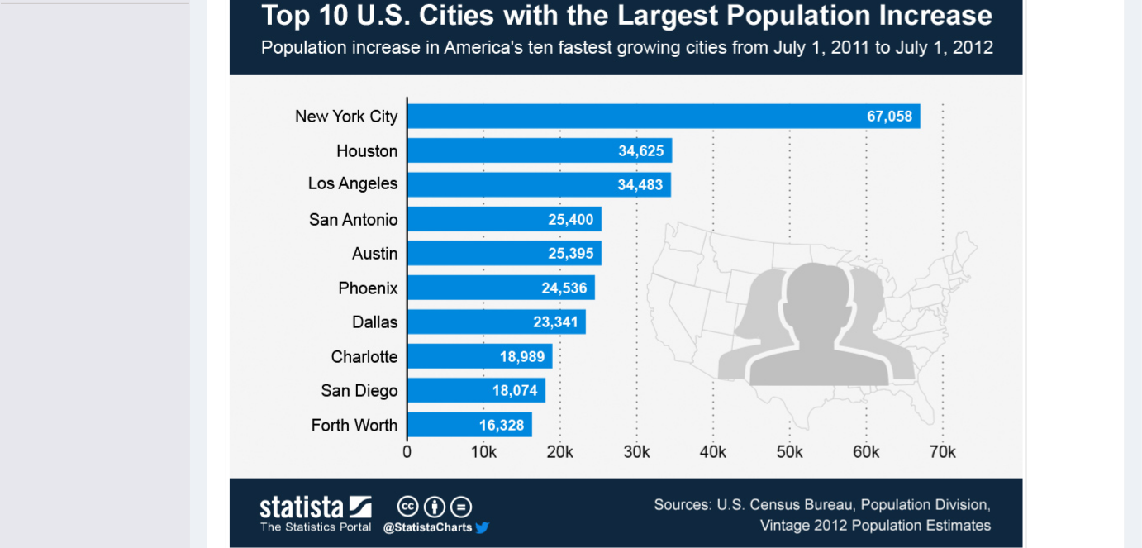
scroll to position [536, 0]
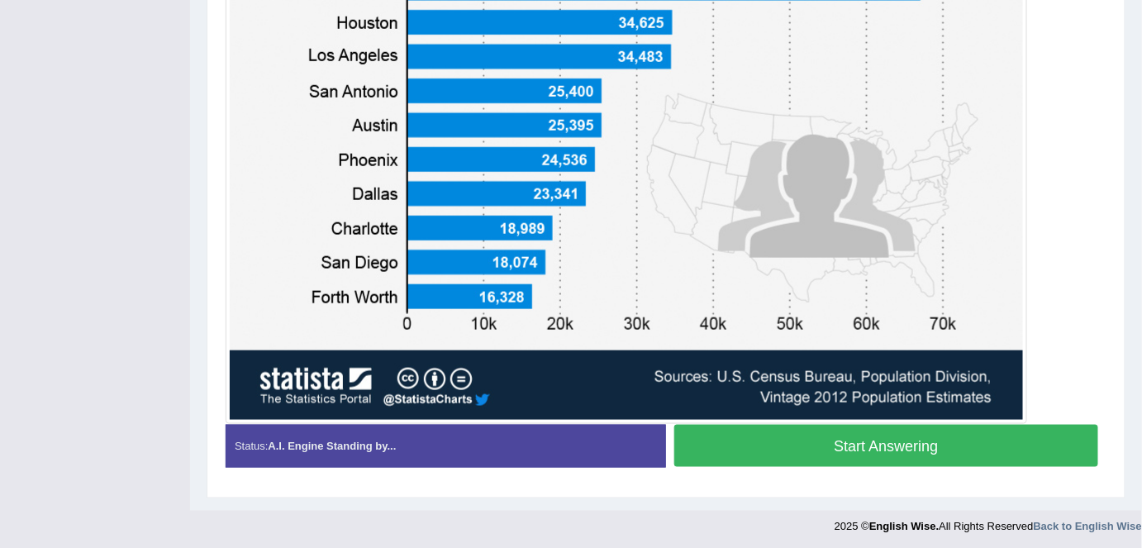
click at [903, 455] on button "Start Answering" at bounding box center [886, 446] width 424 height 42
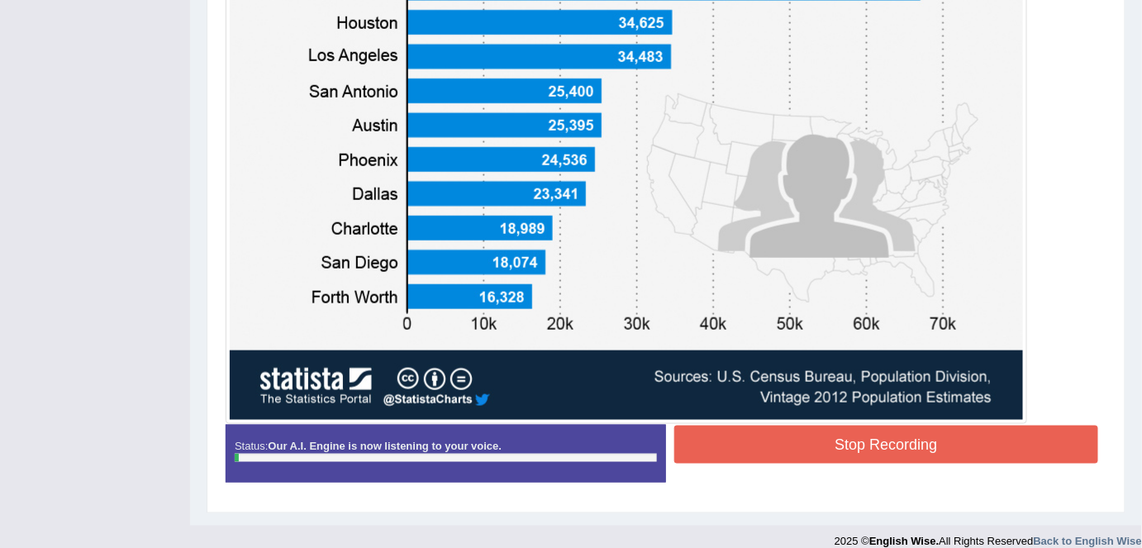
click at [903, 455] on button "Stop Recording" at bounding box center [886, 445] width 424 height 38
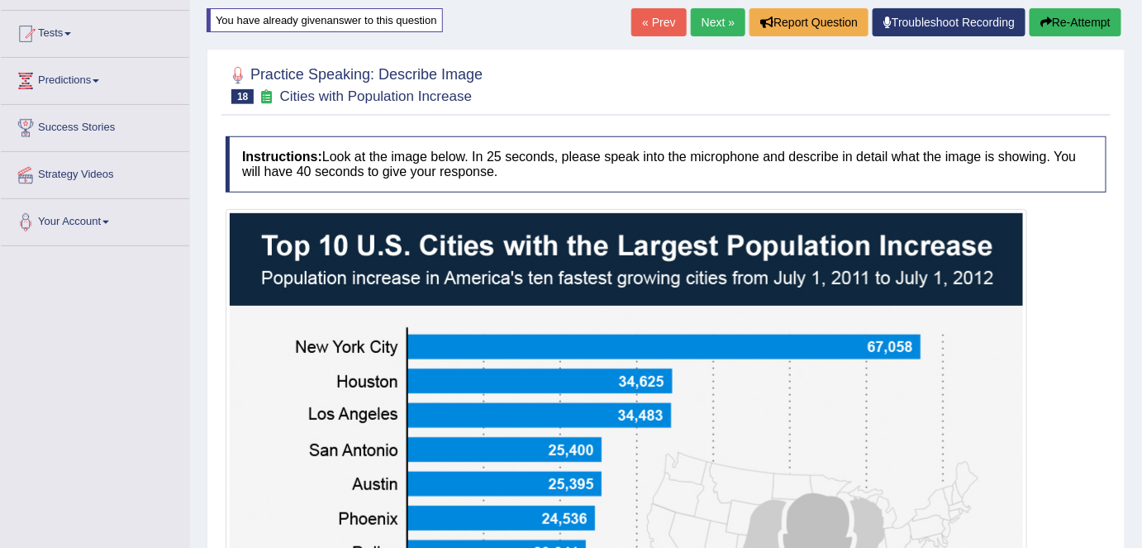
scroll to position [164, 0]
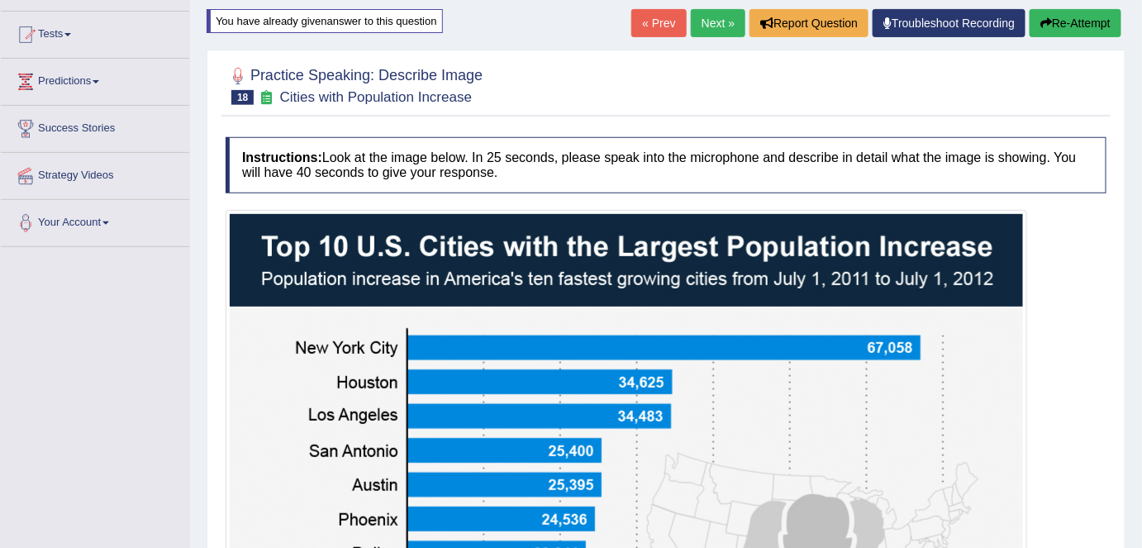
click at [1064, 30] on button "Re-Attempt" at bounding box center [1076, 23] width 92 height 28
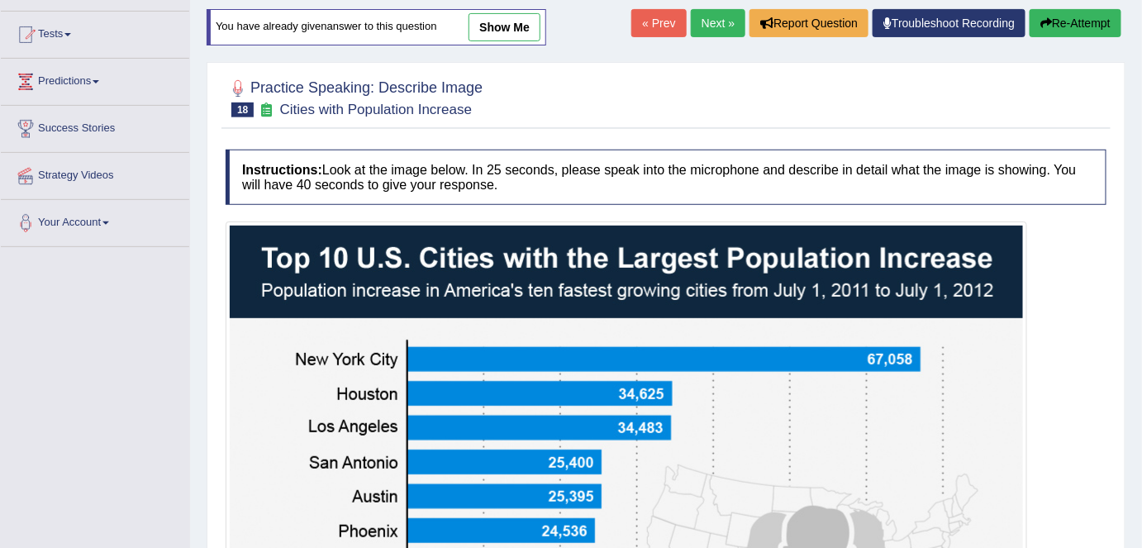
scroll to position [536, 0]
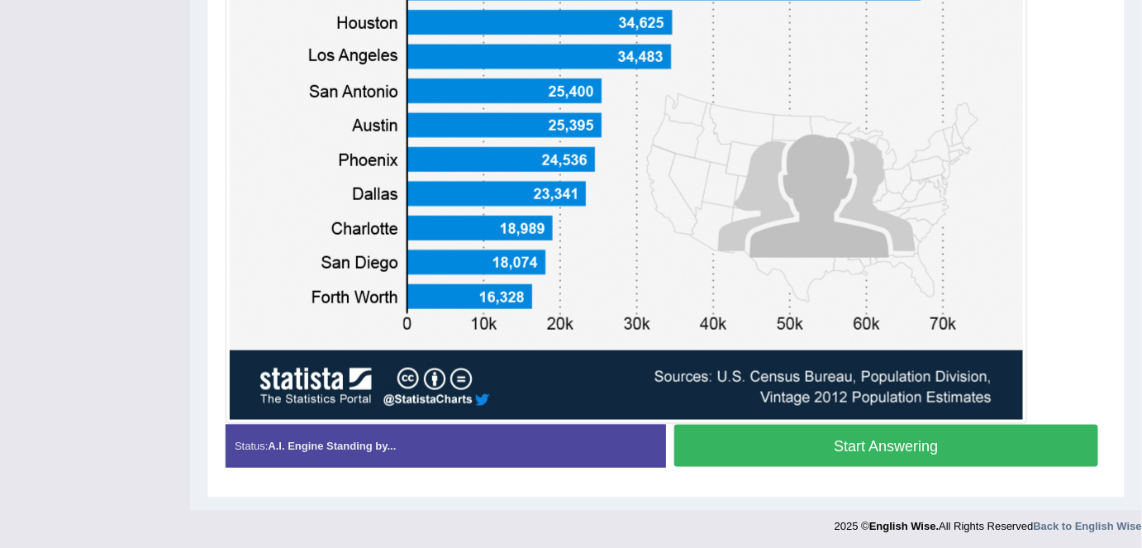
click at [879, 450] on button "Start Answering" at bounding box center [886, 446] width 424 height 42
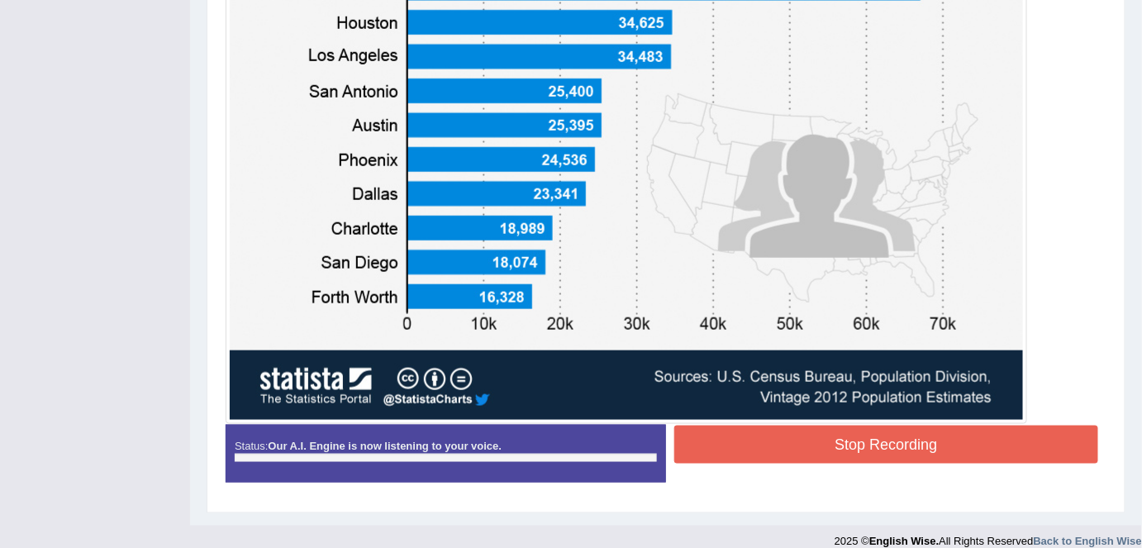
click at [879, 450] on button "Stop Recording" at bounding box center [886, 445] width 424 height 38
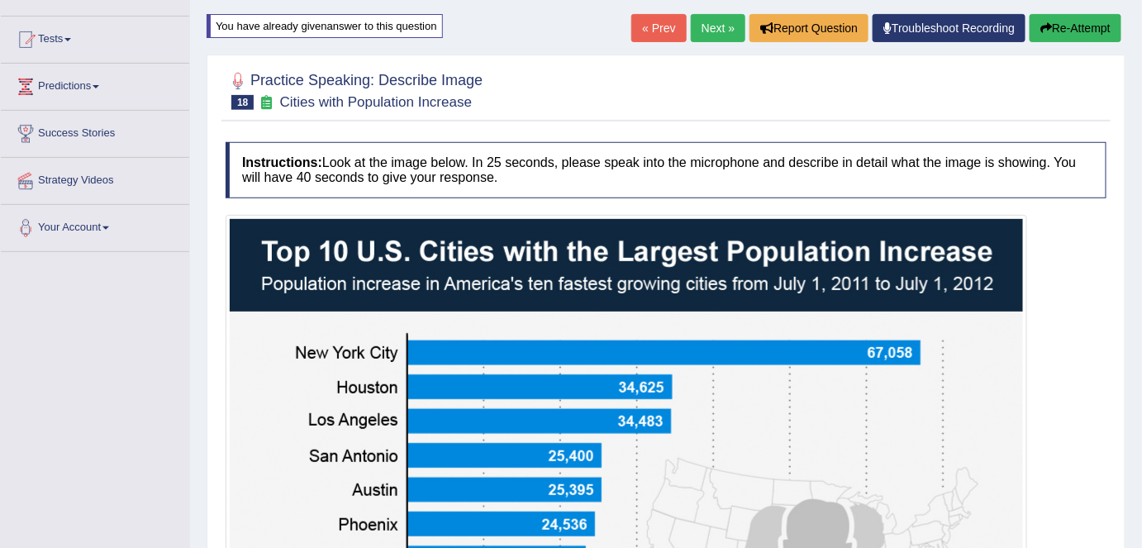
scroll to position [157, 0]
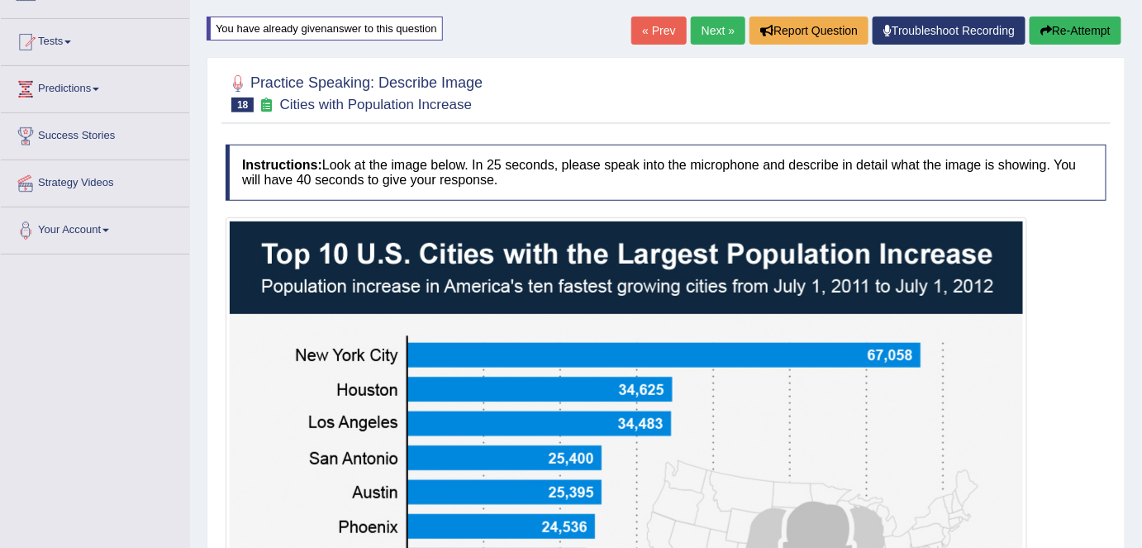
click at [1058, 40] on button "Re-Attempt" at bounding box center [1076, 31] width 92 height 28
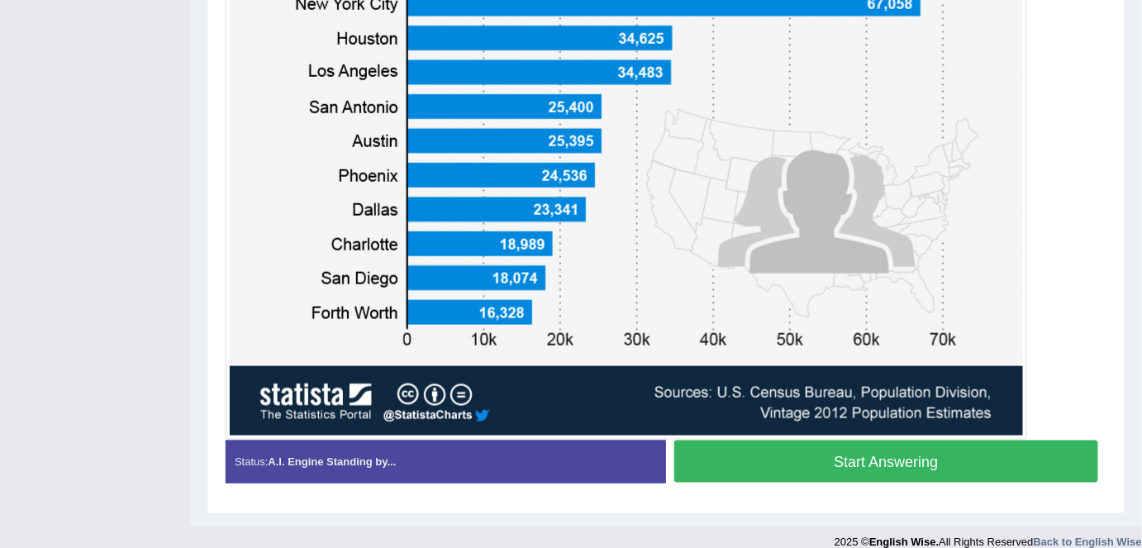
scroll to position [520, 0]
click at [891, 455] on button "Start Answering" at bounding box center [886, 462] width 424 height 42
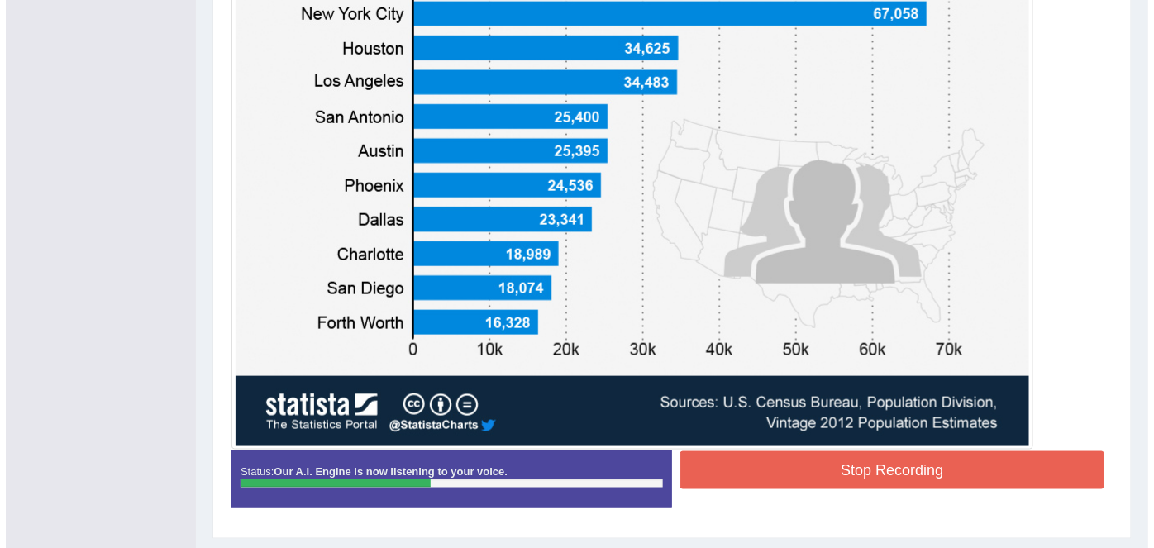
scroll to position [540, 0]
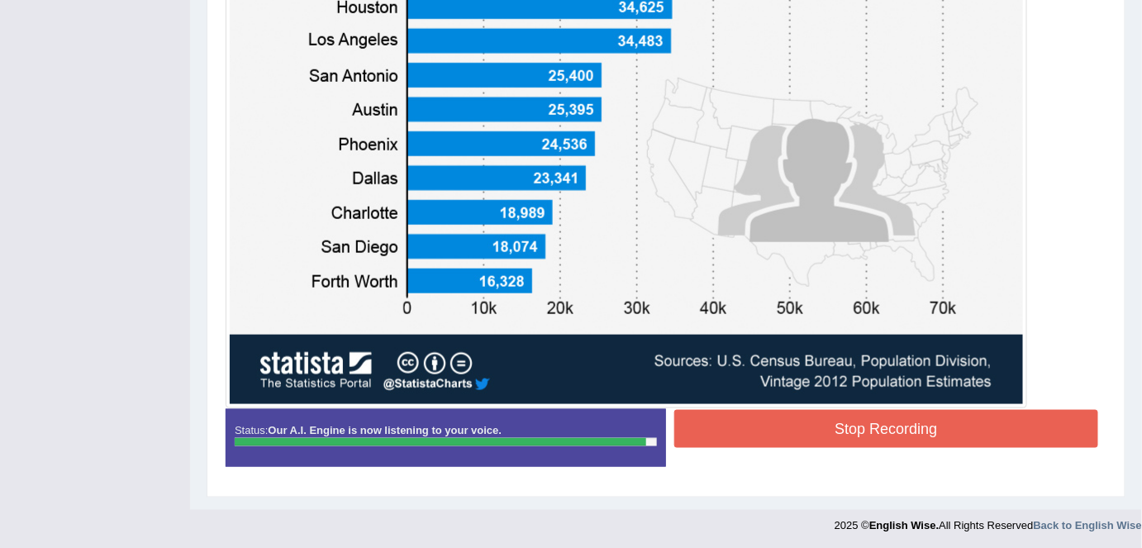
click at [902, 426] on button "Stop Recording" at bounding box center [886, 429] width 424 height 38
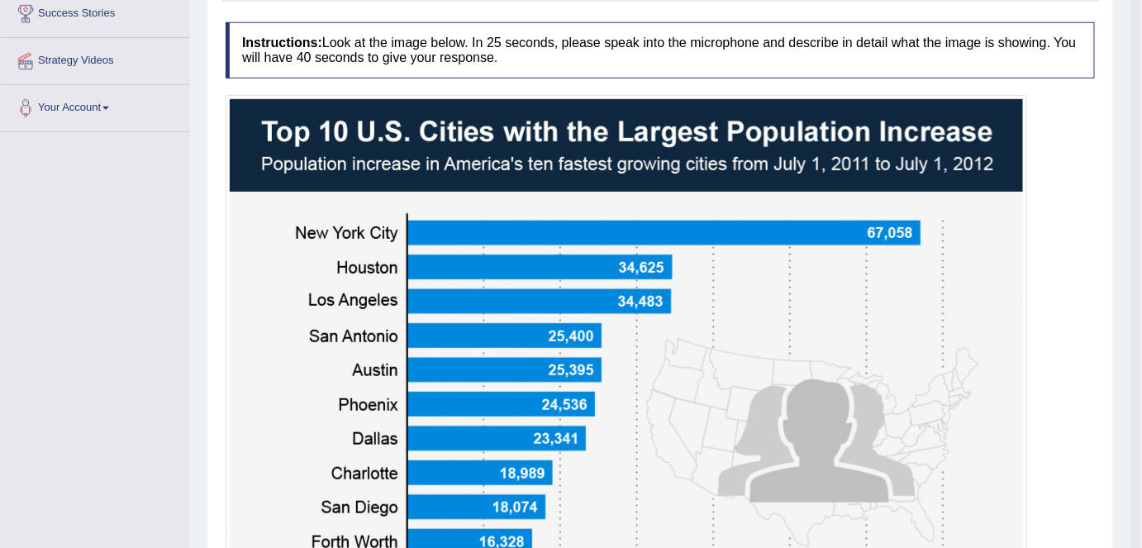
scroll to position [0, 0]
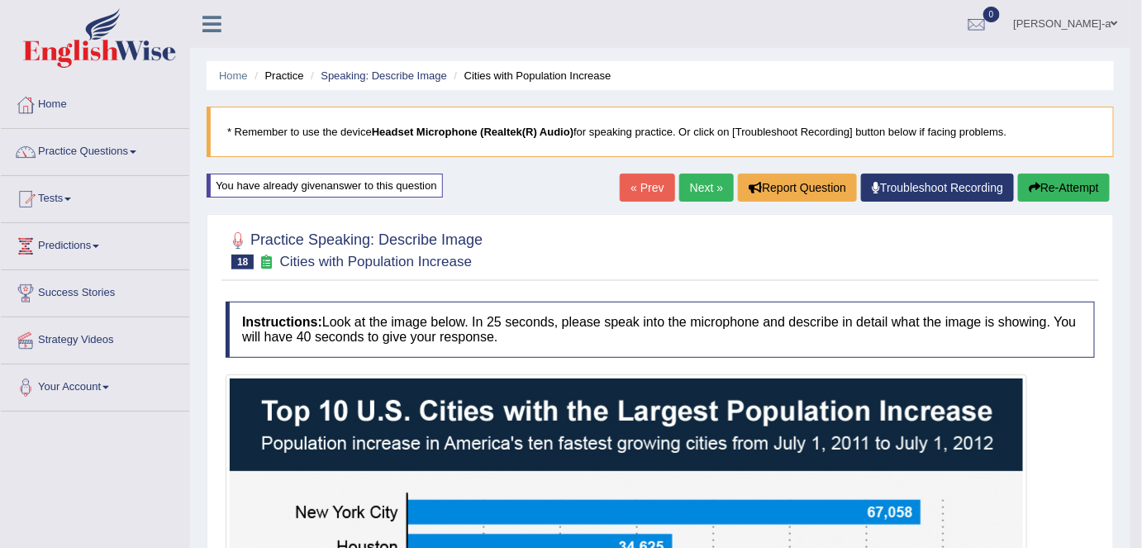
click at [1063, 193] on button "Re-Attempt" at bounding box center [1064, 188] width 92 height 28
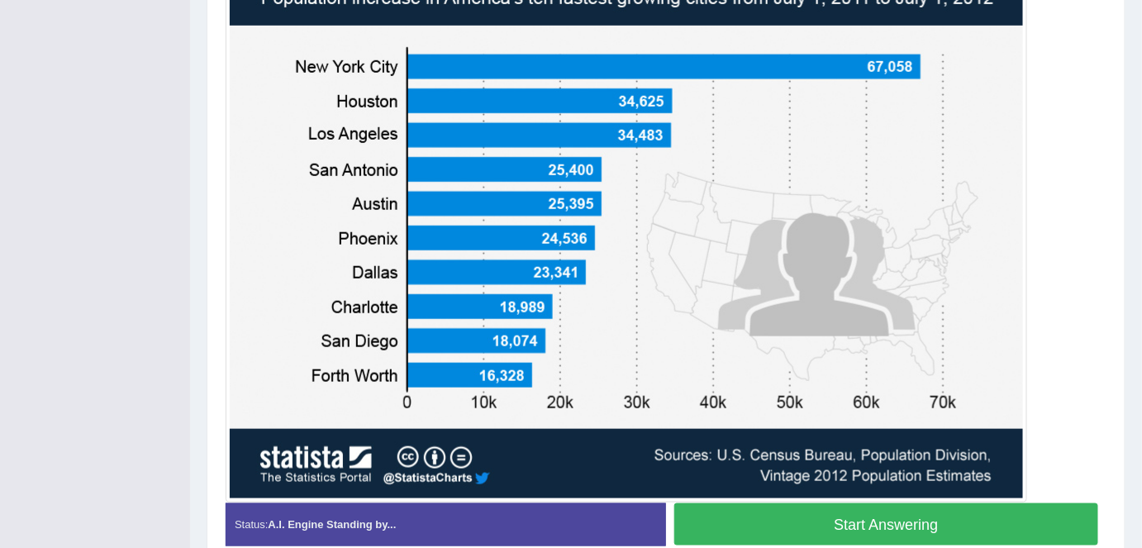
scroll to position [463, 0]
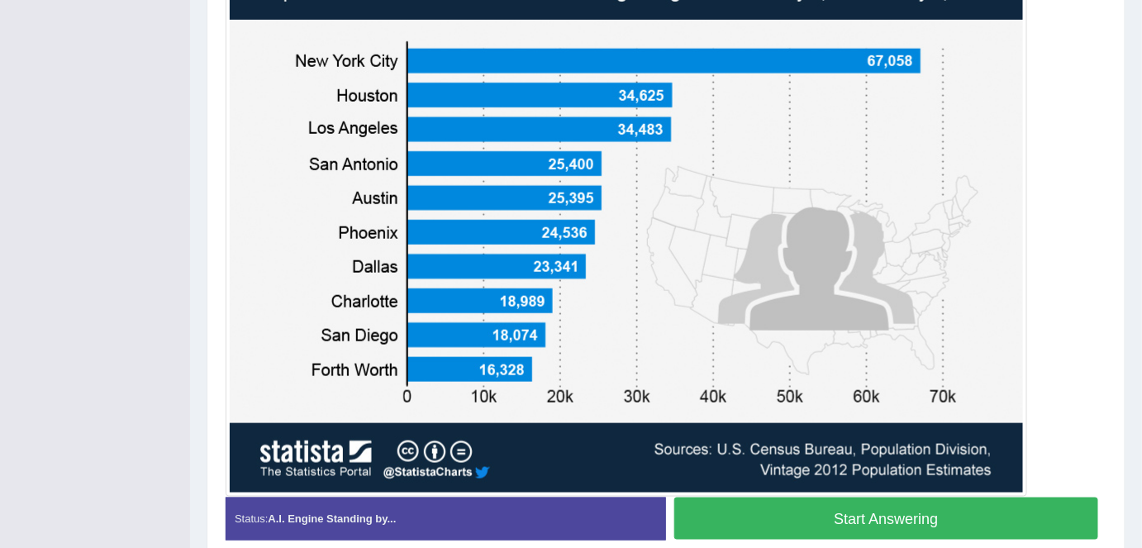
click at [913, 509] on button "Start Answering" at bounding box center [886, 519] width 424 height 42
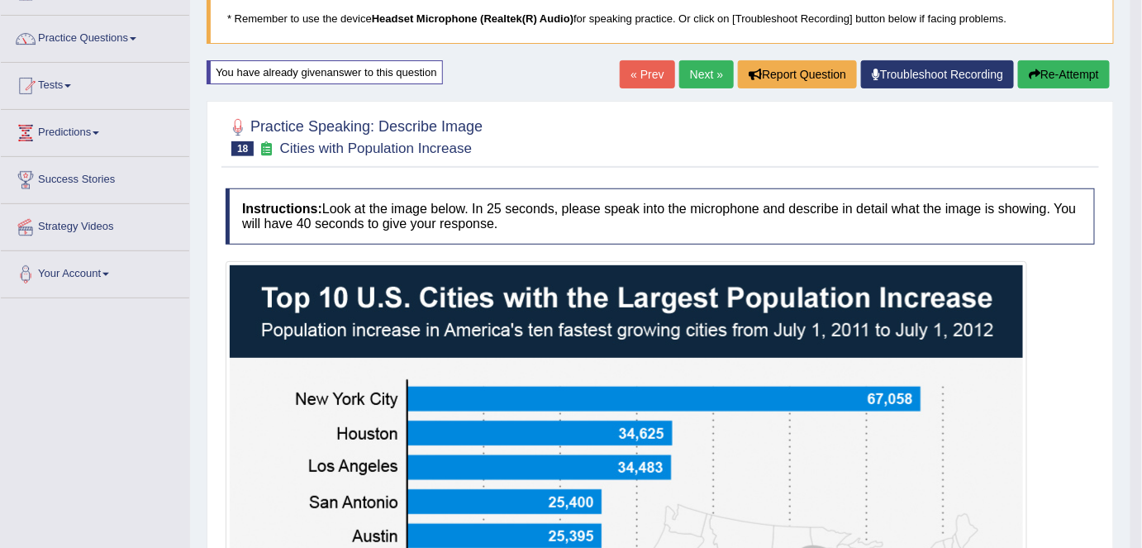
scroll to position [0, 0]
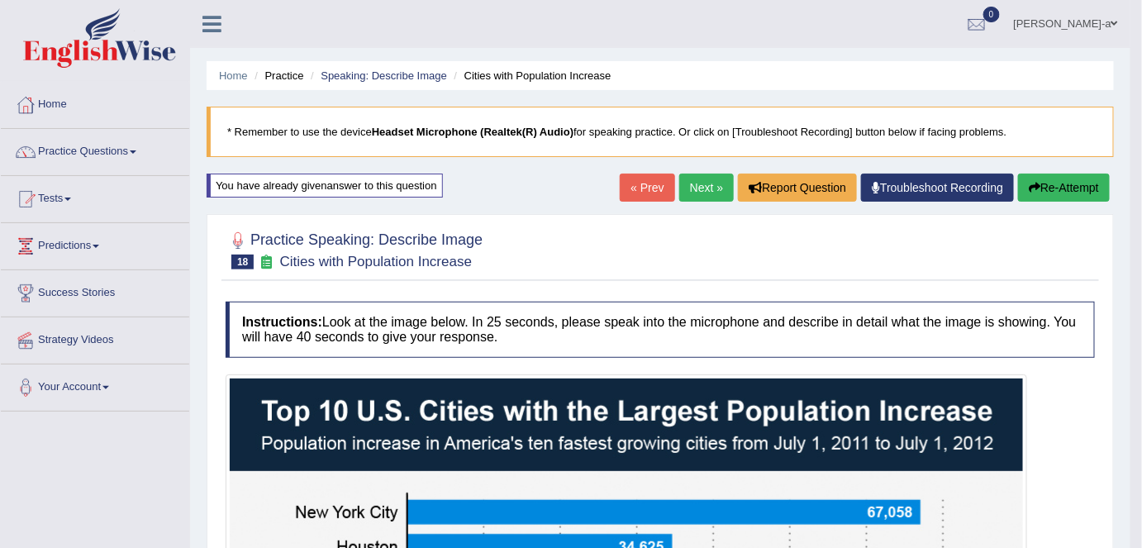
click at [1060, 192] on button "Re-Attempt" at bounding box center [1064, 188] width 92 height 28
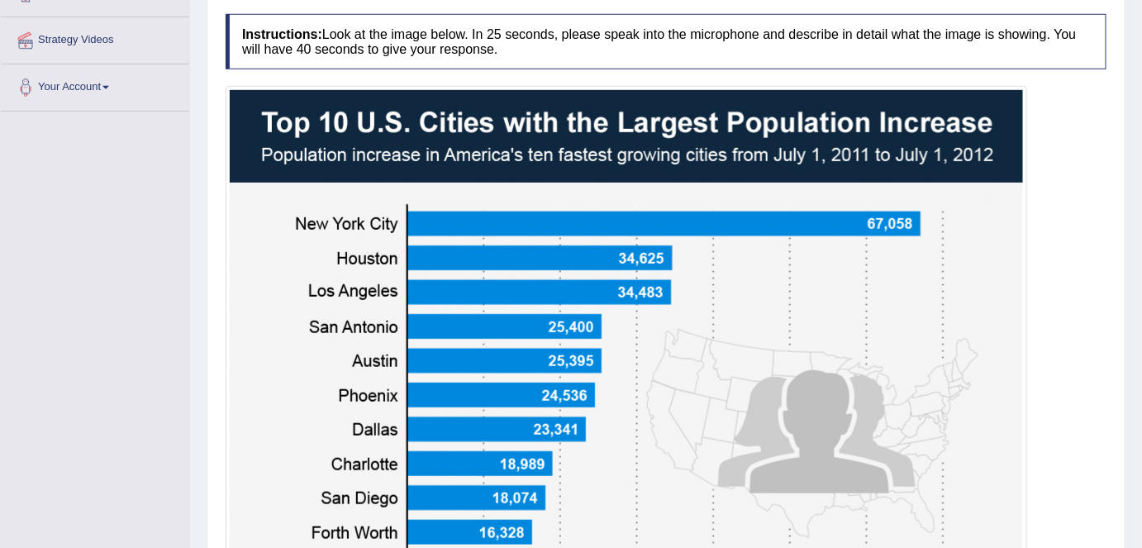
scroll to position [536, 0]
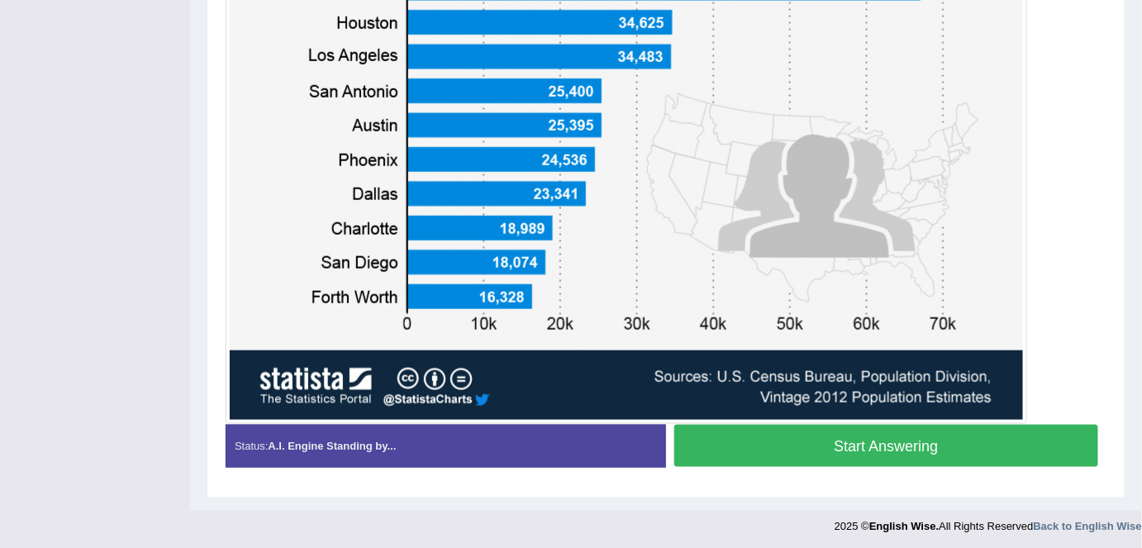
click at [931, 443] on button "Start Answering" at bounding box center [886, 446] width 424 height 42
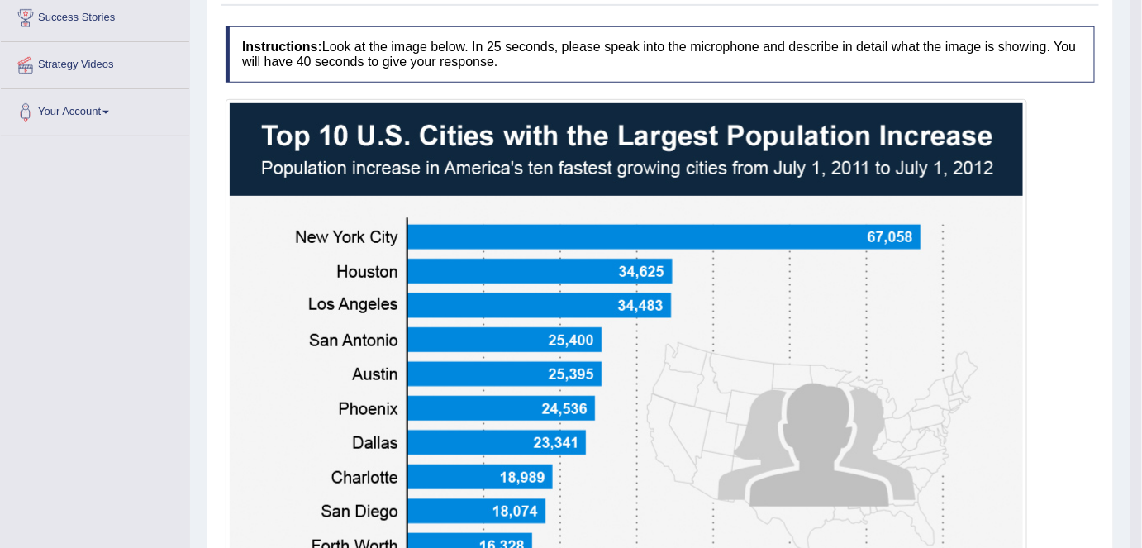
scroll to position [0, 0]
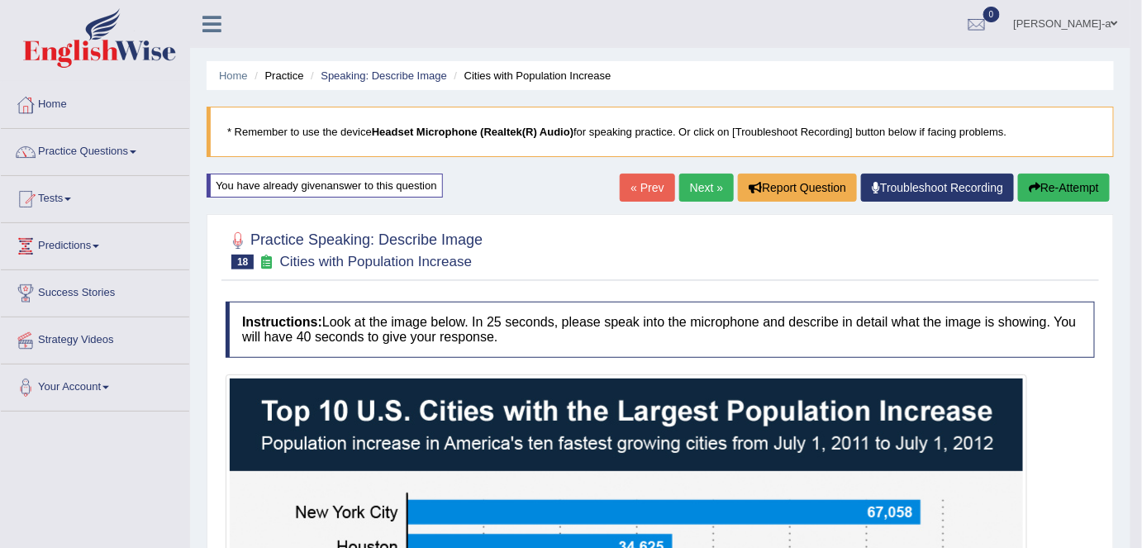
click at [1052, 184] on button "Re-Attempt" at bounding box center [1064, 188] width 92 height 28
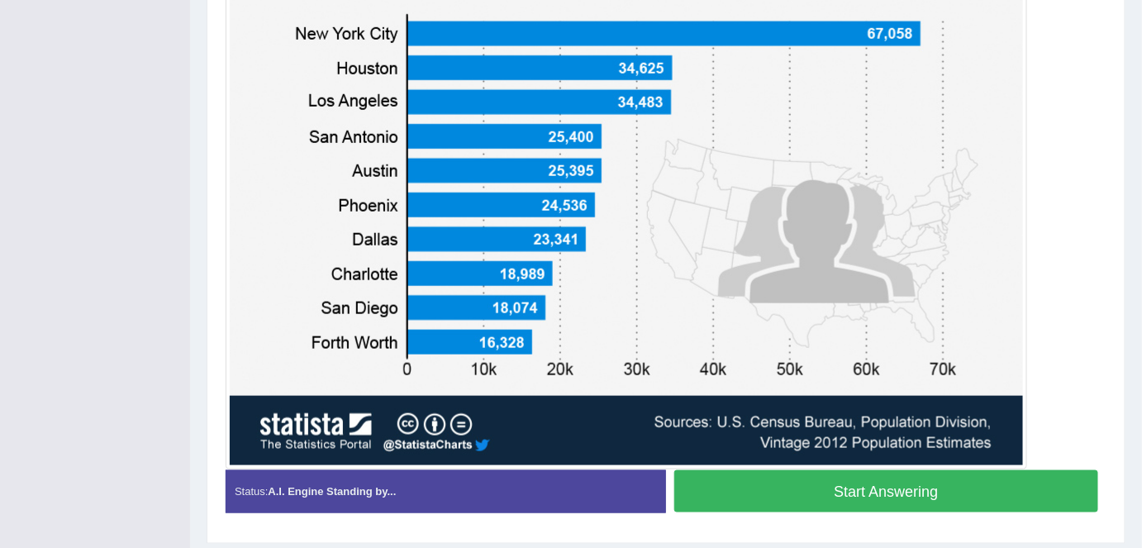
scroll to position [536, 0]
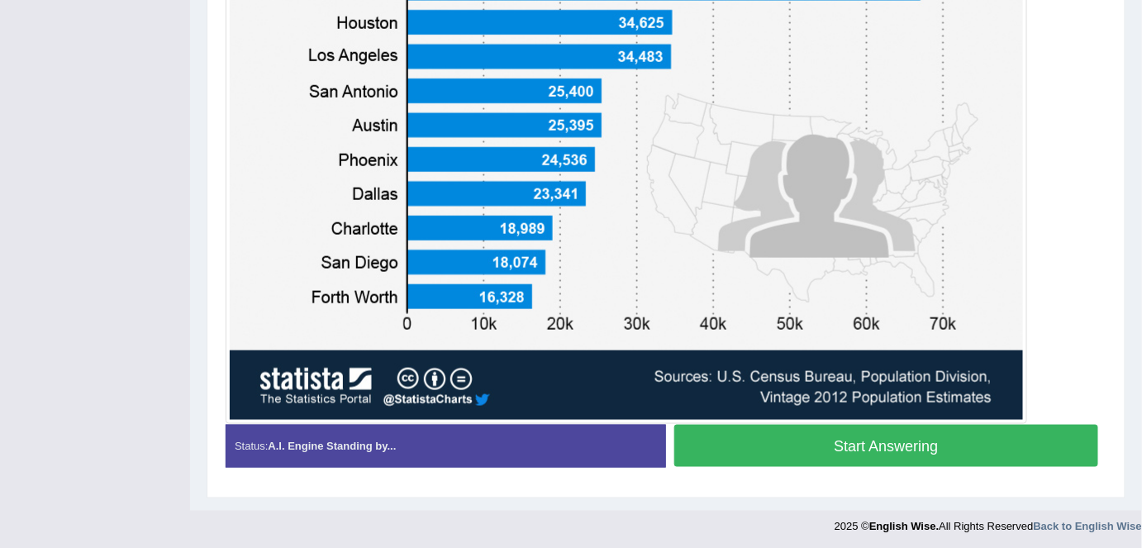
click at [962, 441] on button "Start Answering" at bounding box center [886, 446] width 424 height 42
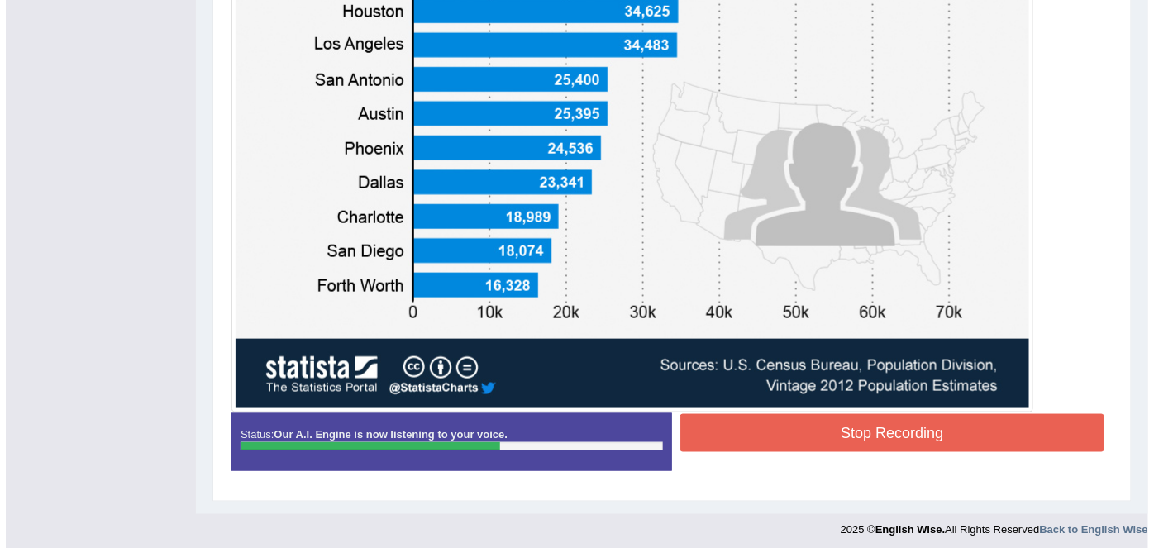
scroll to position [540, 0]
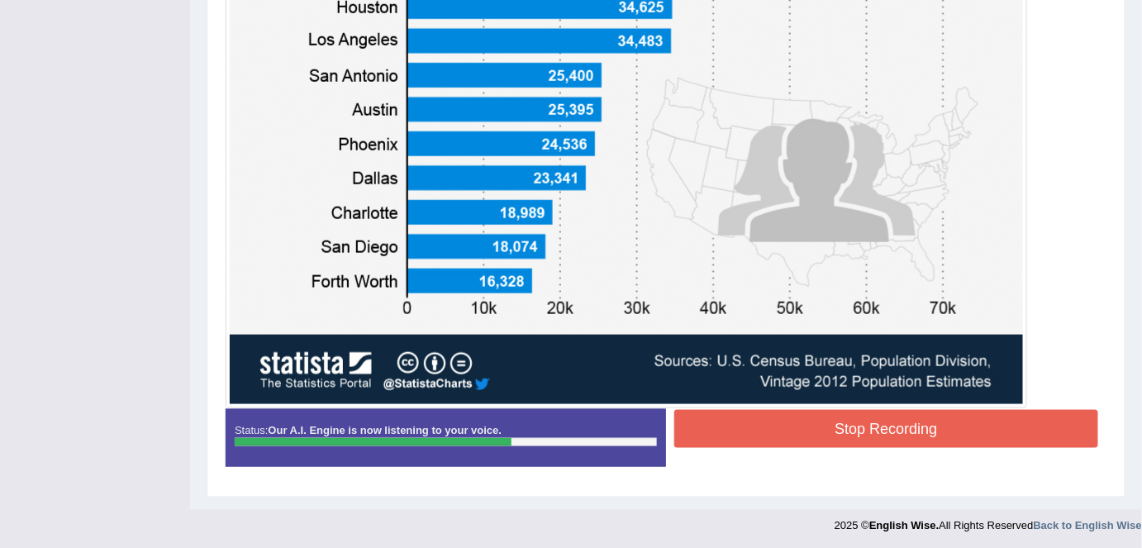
click at [926, 432] on button "Stop Recording" at bounding box center [886, 429] width 424 height 38
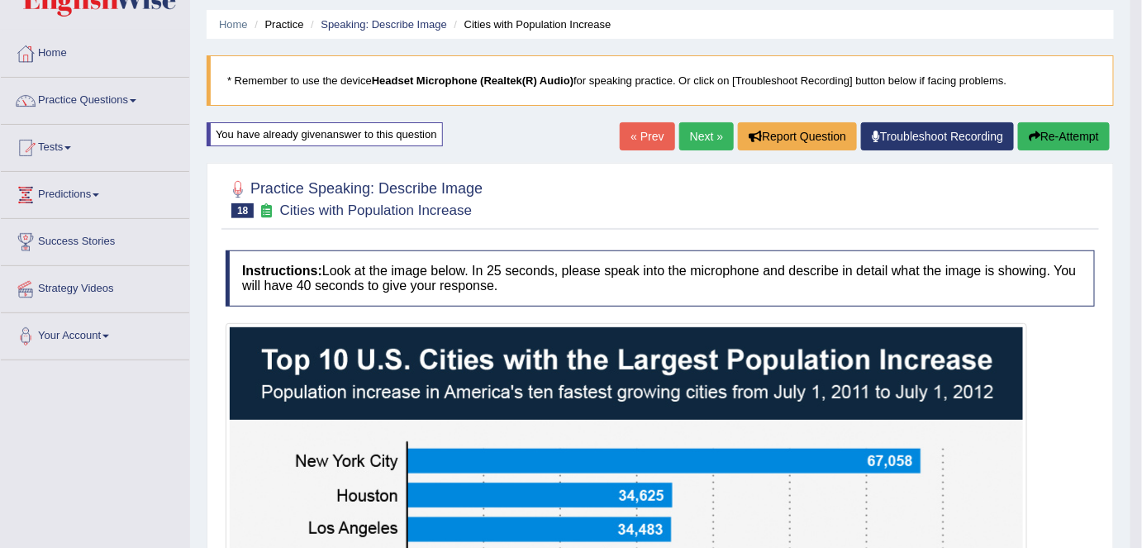
scroll to position [0, 0]
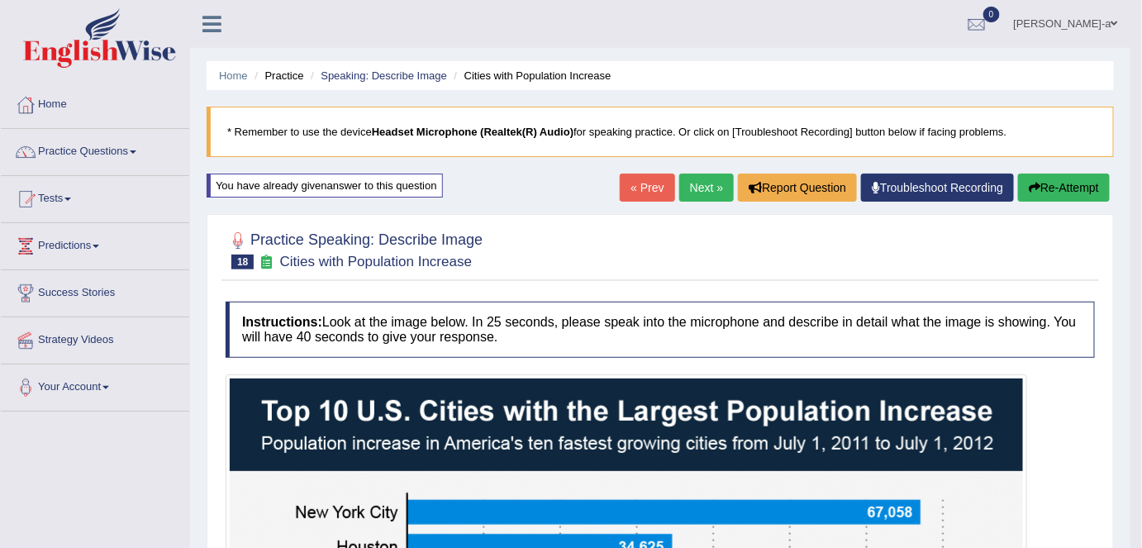
click at [1056, 192] on button "Re-Attempt" at bounding box center [1064, 188] width 92 height 28
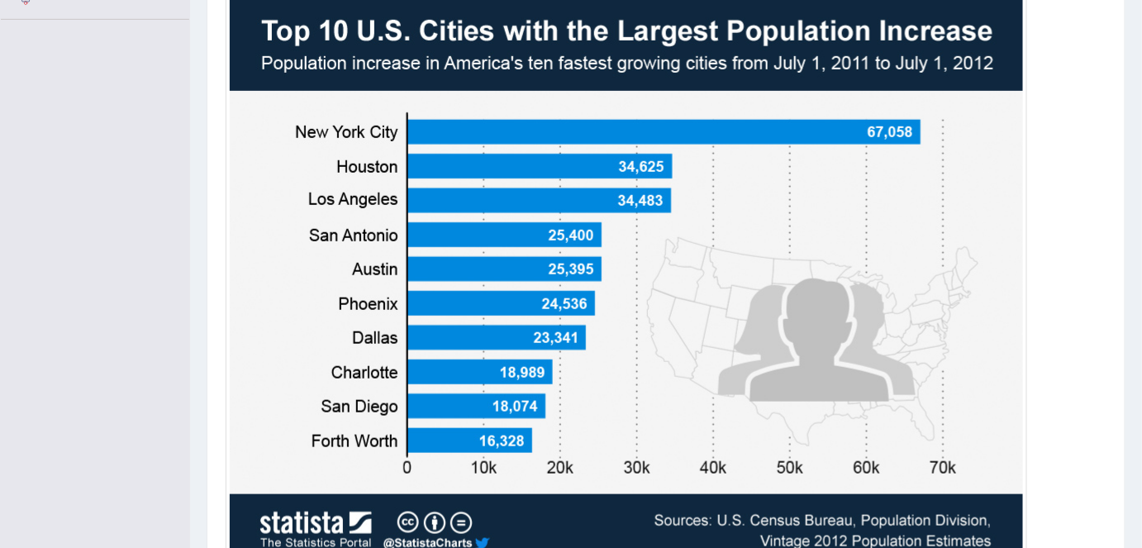
scroll to position [536, 0]
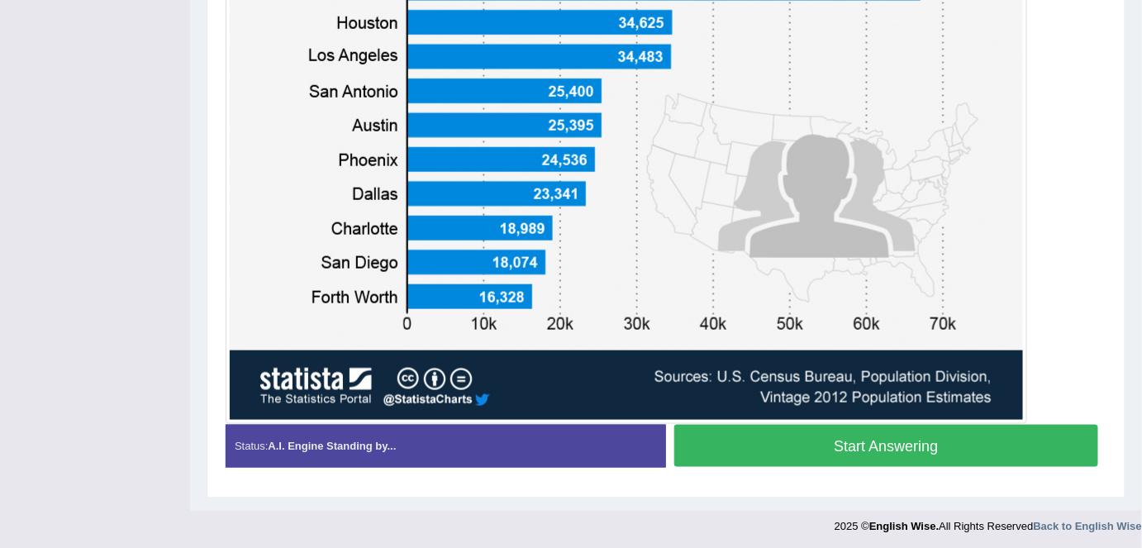
click at [919, 436] on button "Start Answering" at bounding box center [886, 446] width 424 height 42
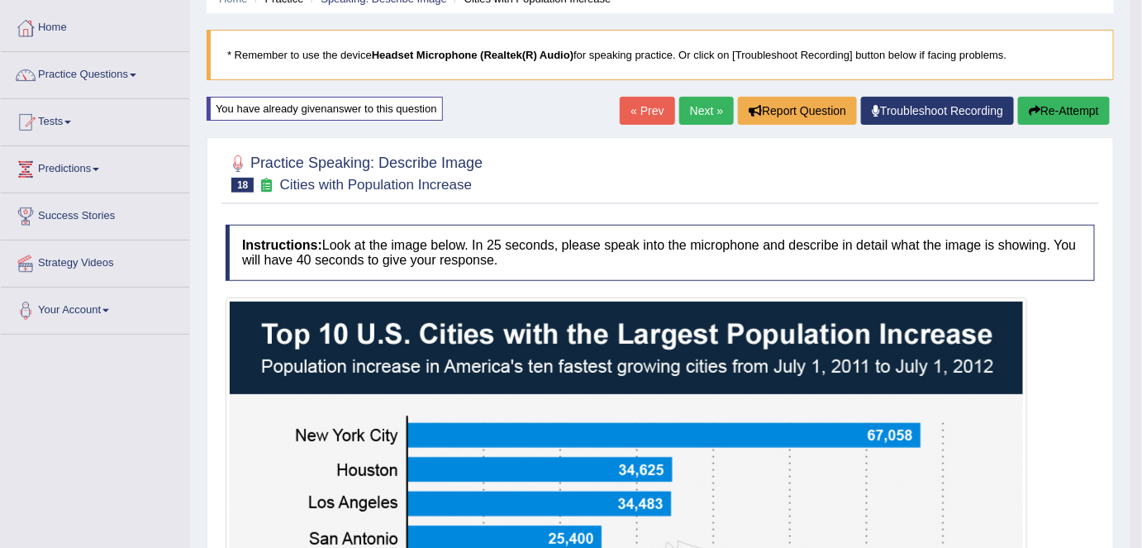
scroll to position [77, 0]
click at [697, 98] on link "Next »" at bounding box center [706, 111] width 55 height 28
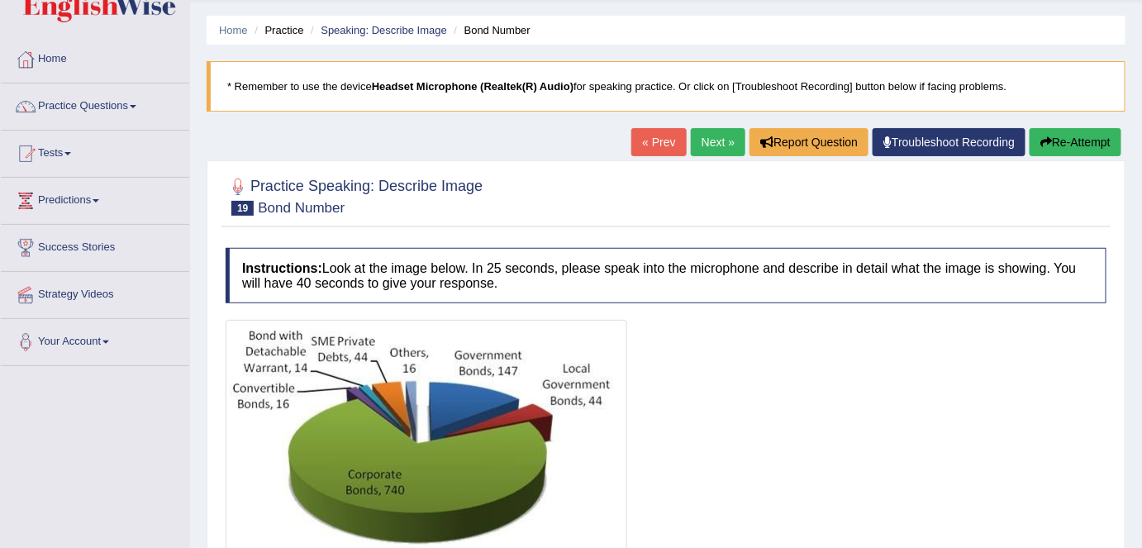
scroll to position [41, 0]
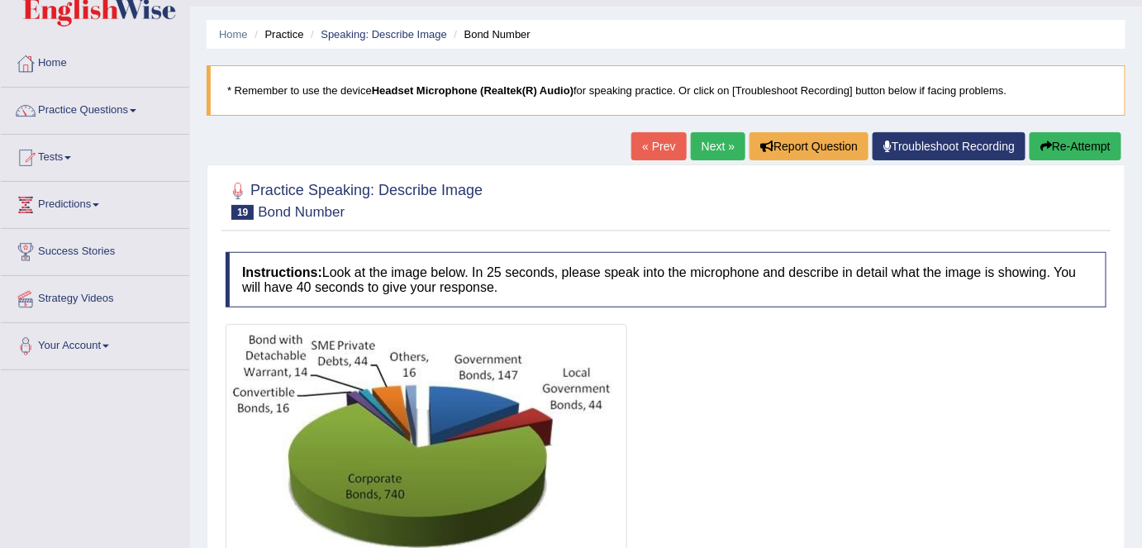
click at [1081, 145] on button "Re-Attempt" at bounding box center [1076, 146] width 92 height 28
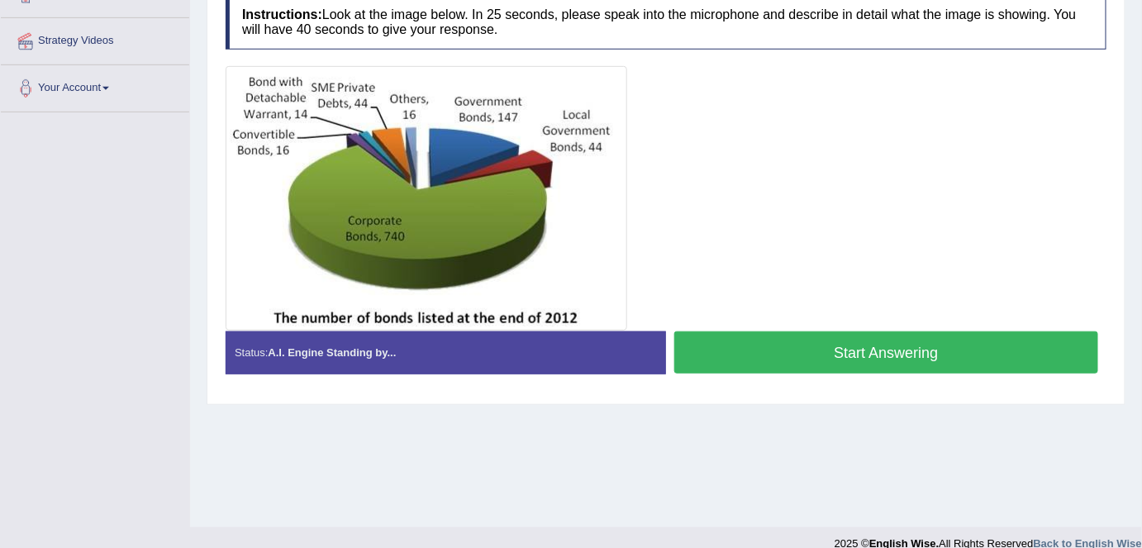
scroll to position [300, 0]
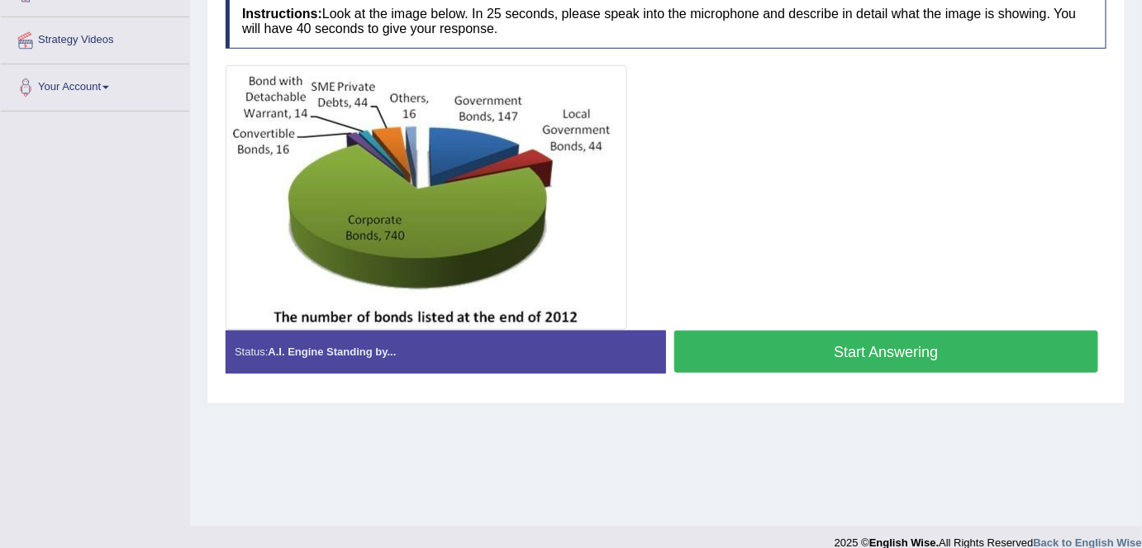
click at [863, 352] on button "Start Answering" at bounding box center [886, 352] width 424 height 42
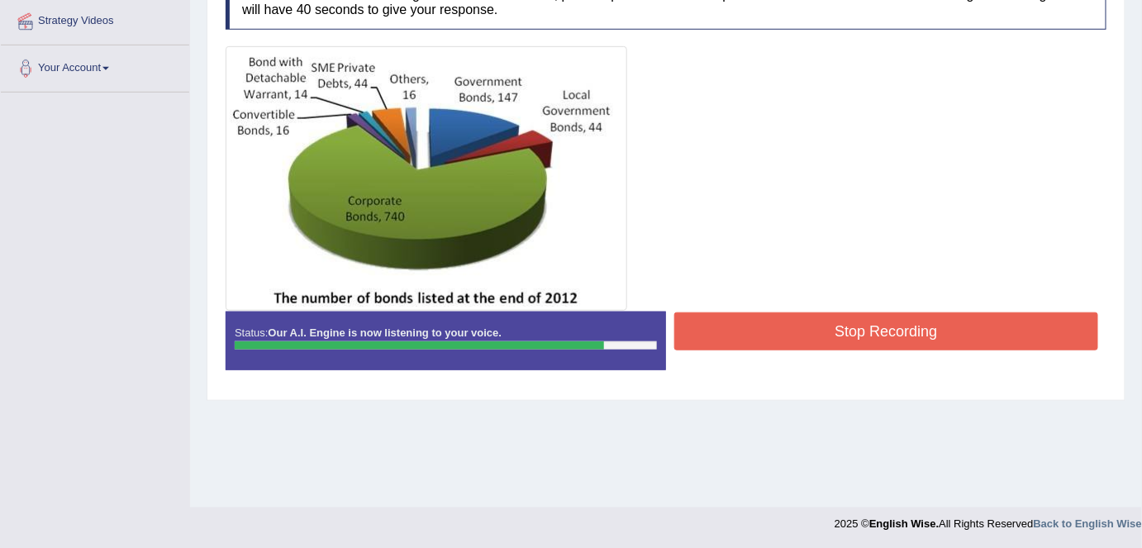
scroll to position [319, 0]
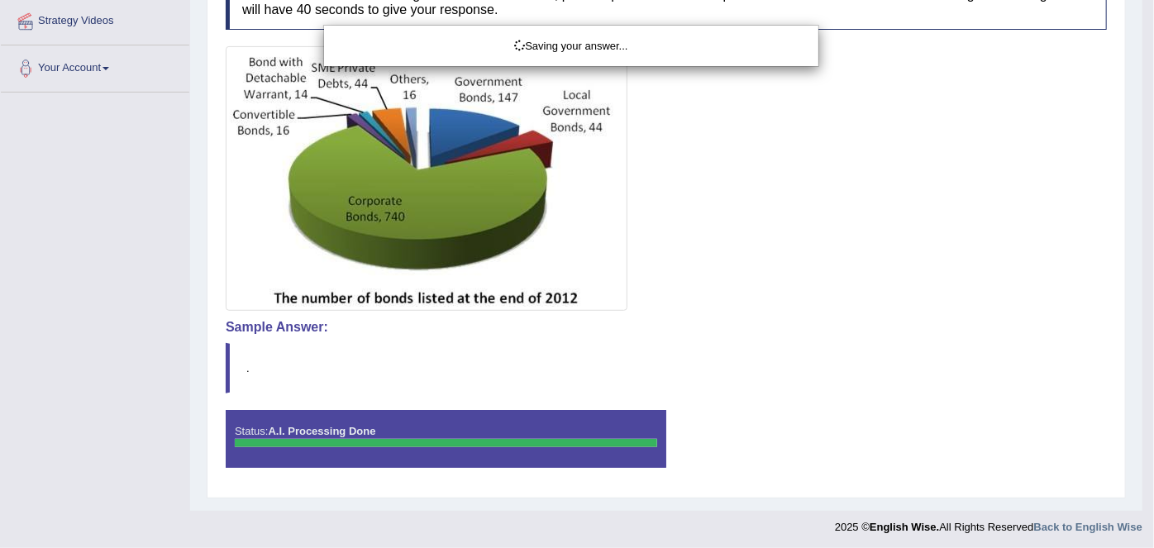
click at [866, 340] on div "Saving your answer..." at bounding box center [577, 274] width 1154 height 548
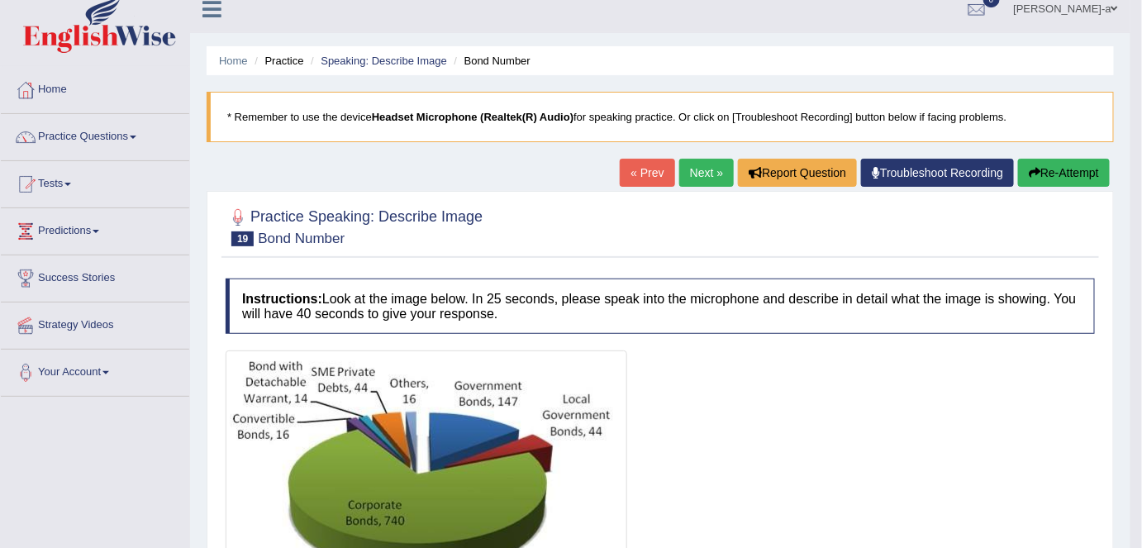
scroll to position [2, 0]
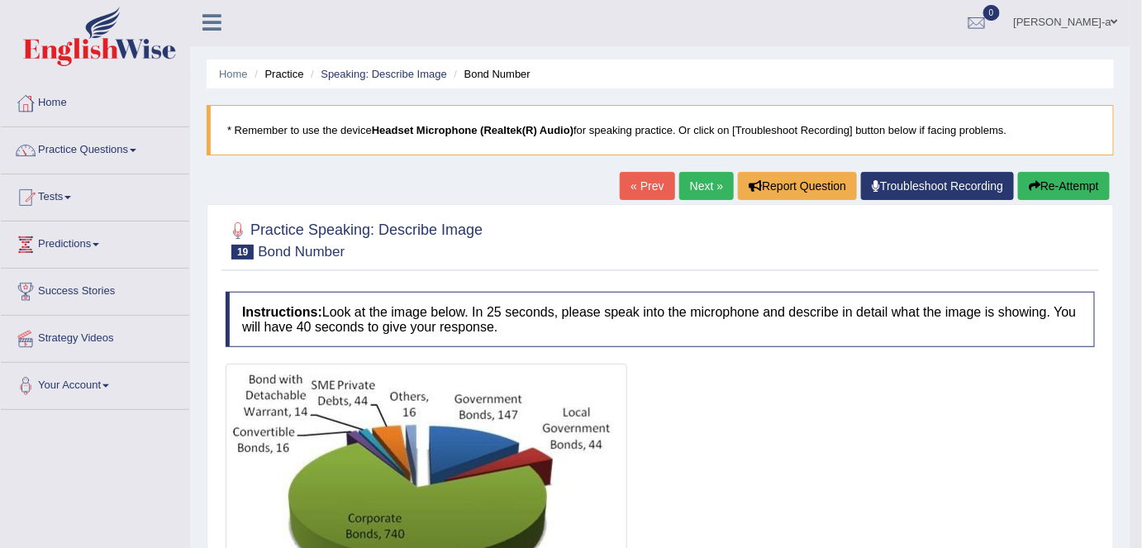
click at [707, 183] on link "Next »" at bounding box center [706, 186] width 55 height 28
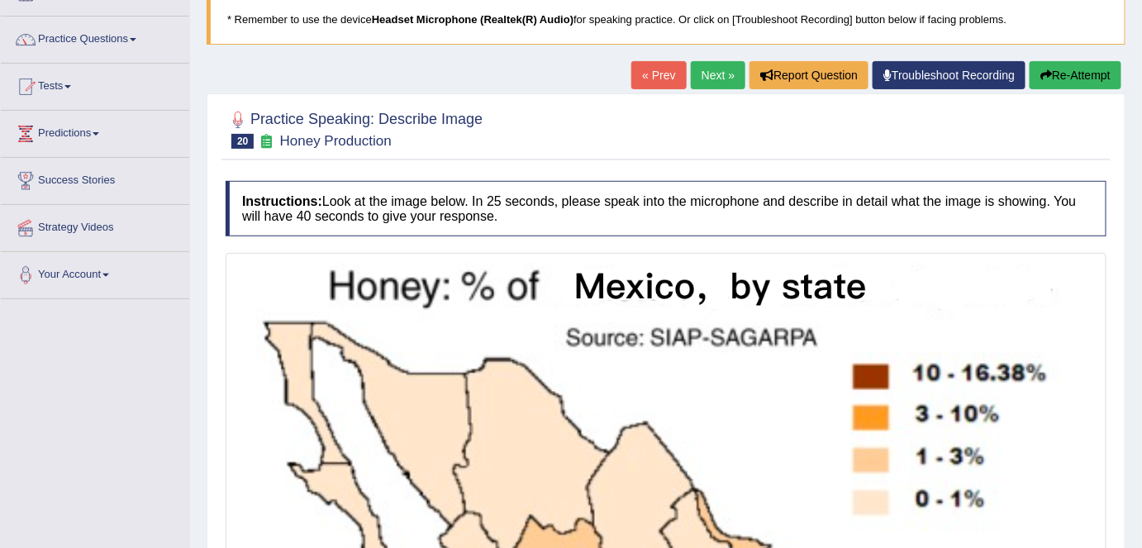
scroll to position [110, 0]
